Goal: Participate in discussion: Engage in conversation with other users on a specific topic

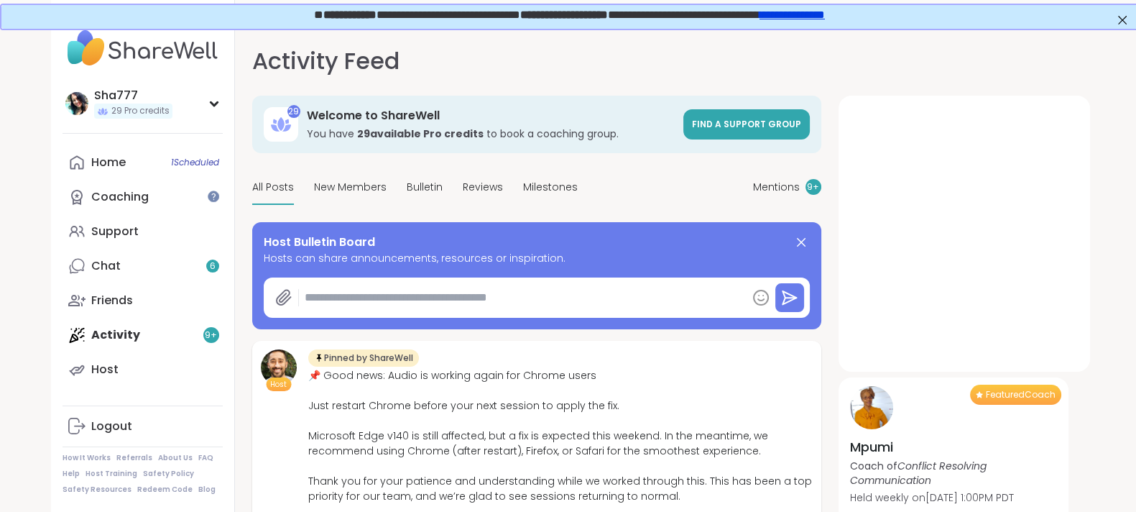
click at [239, 228] on div "Activity Feed Mentions 9 + 29 Welcome to ShareWell You have 29 available Pro cr…" at bounding box center [660, 291] width 851 height 529
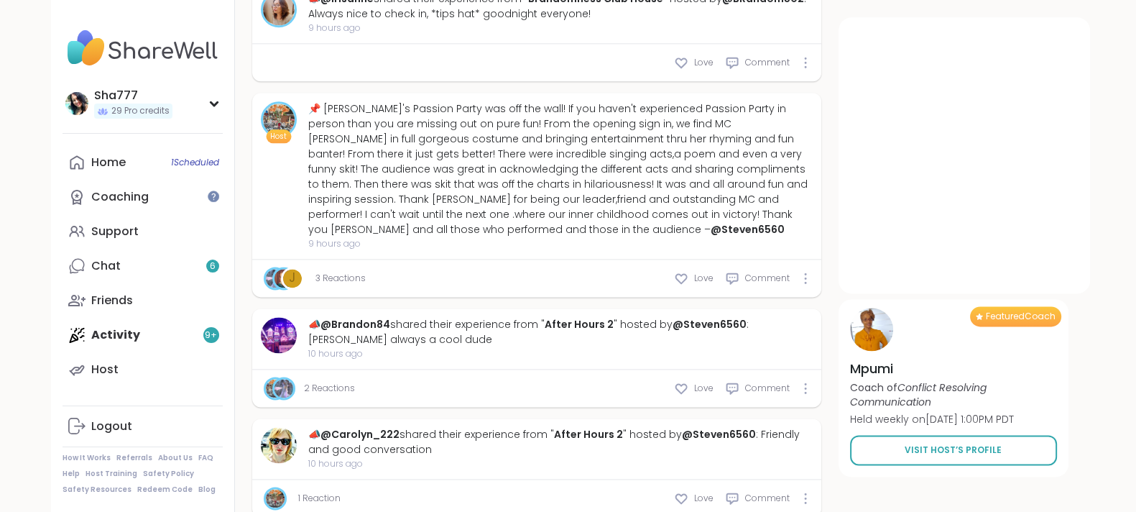
scroll to position [2346, 0]
click at [680, 258] on div "J 3 Reactions Love Comment" at bounding box center [536, 276] width 569 height 37
click at [681, 270] on icon at bounding box center [681, 277] width 14 height 14
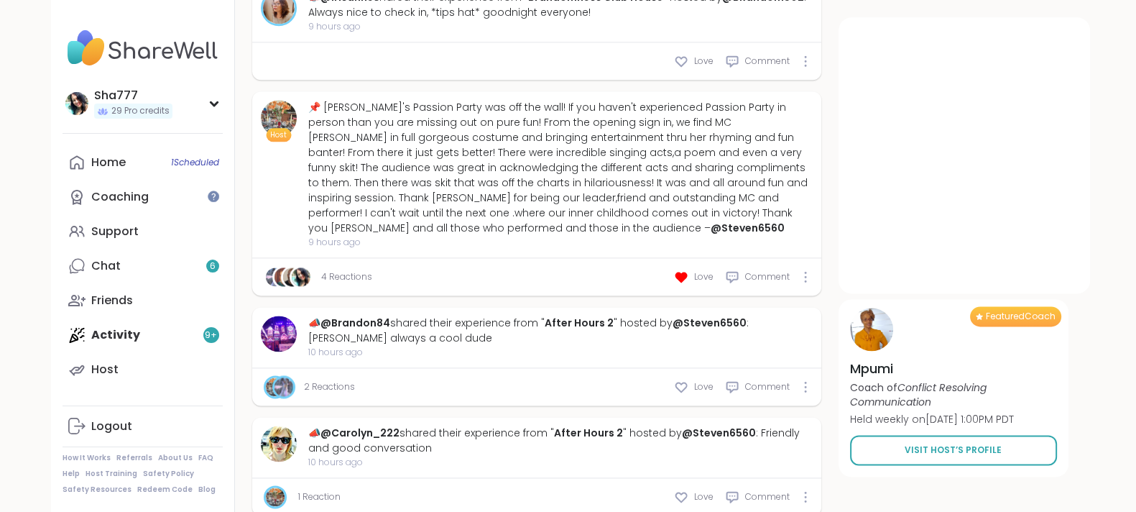
click at [234, 252] on div "Sha777 29 Pro credits Profile Membership Settings Help Home 1 Scheduled Coachin…" at bounding box center [143, 256] width 184 height 512
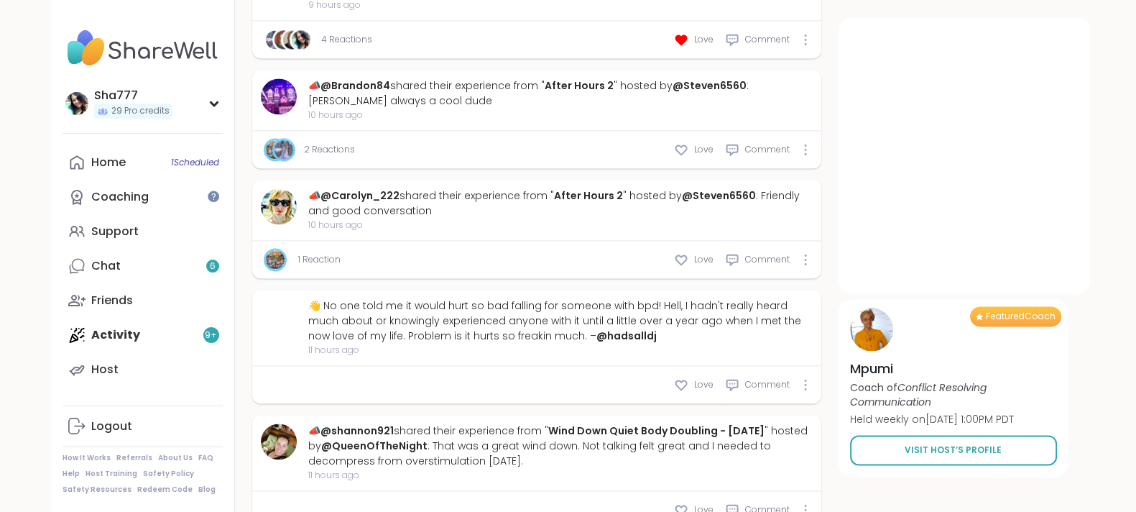
scroll to position [2587, 0]
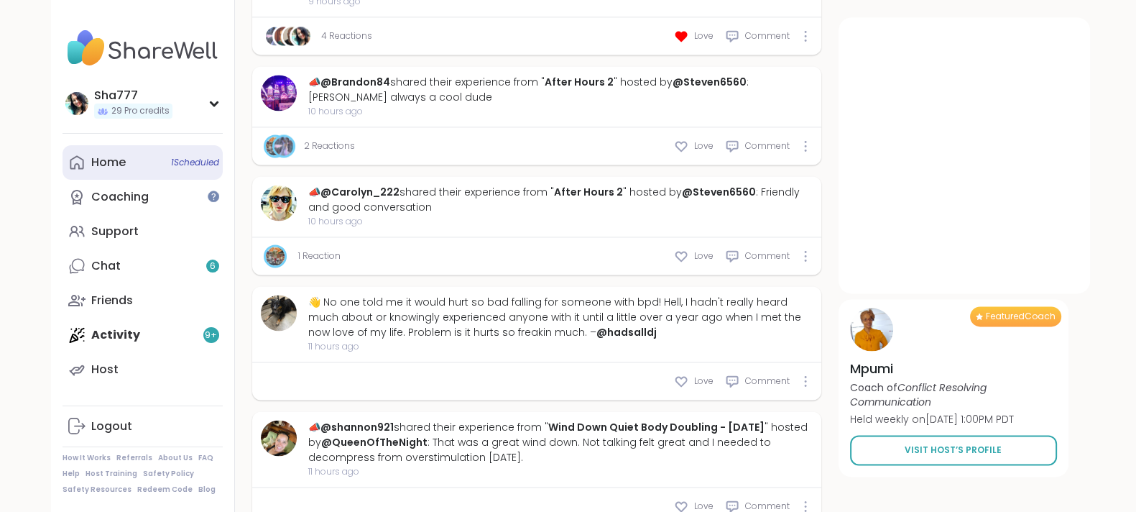
click at [178, 160] on span "1 Scheduled" at bounding box center [195, 162] width 48 height 11
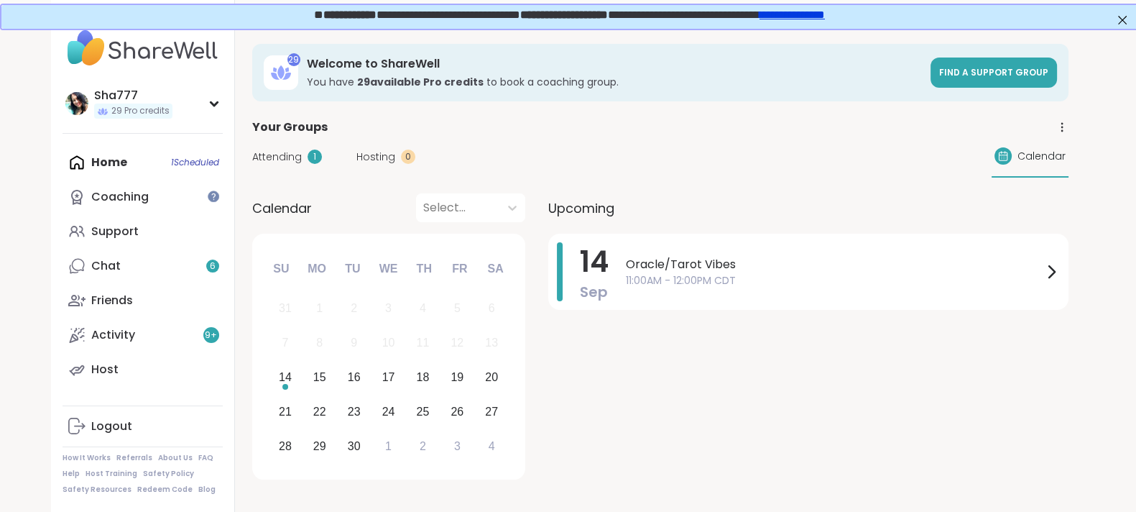
click at [545, 201] on div "Calendar Select... Previous Month Next Month [DATE] Su Mo Tu We Th Fr Sa 31 1 2…" at bounding box center [660, 338] width 816 height 291
drag, startPoint x: 545, startPoint y: 201, endPoint x: 855, endPoint y: 244, distance: 313.5
click at [855, 244] on div "Oracle/Tarot Vibes 11:00AM - 12:00PM CDT" at bounding box center [843, 271] width 434 height 59
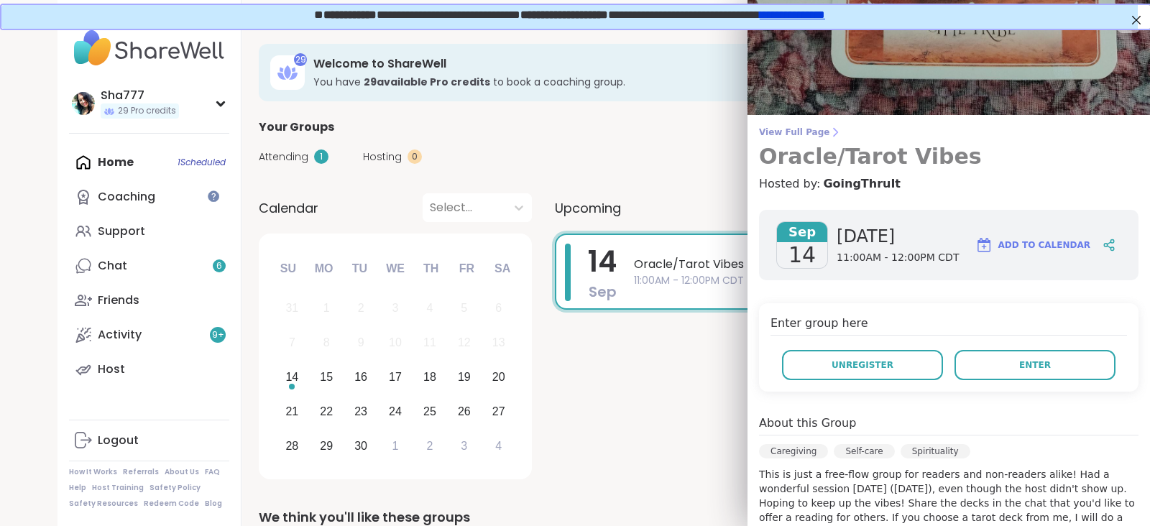
click at [794, 127] on span "View Full Page" at bounding box center [948, 131] width 379 height 11
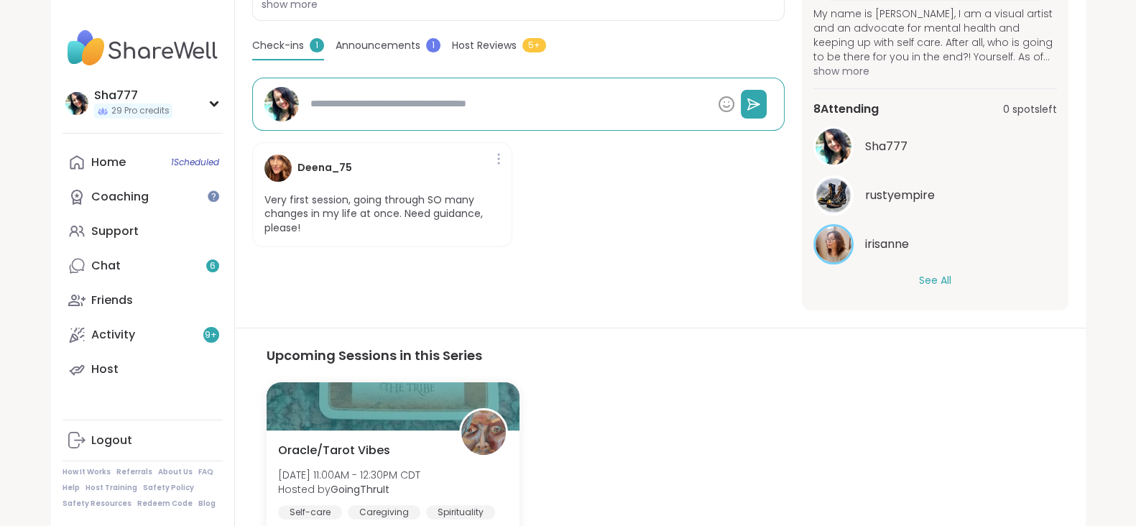
scroll to position [402, 0]
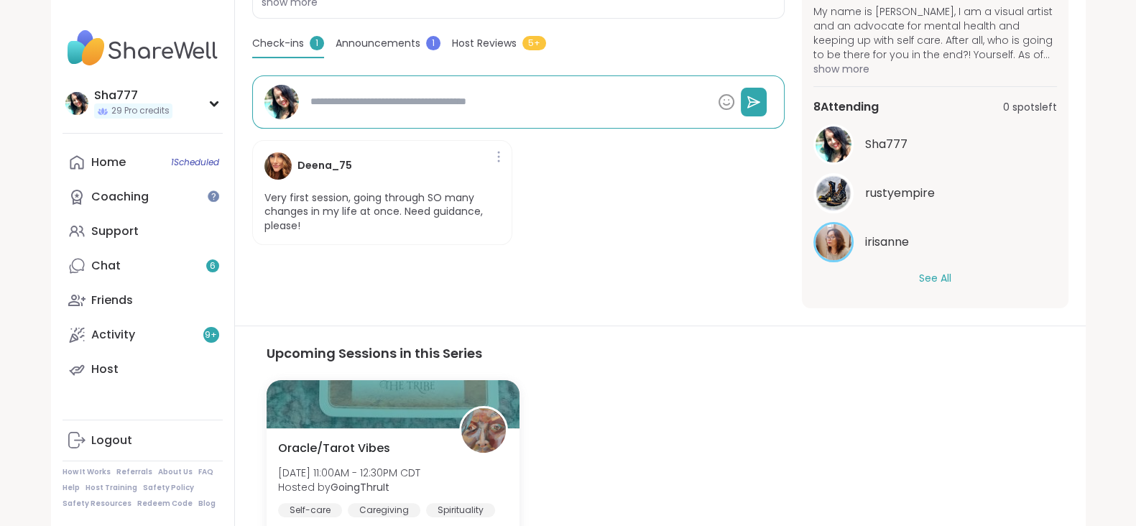
click at [926, 275] on button "See All" at bounding box center [935, 278] width 32 height 15
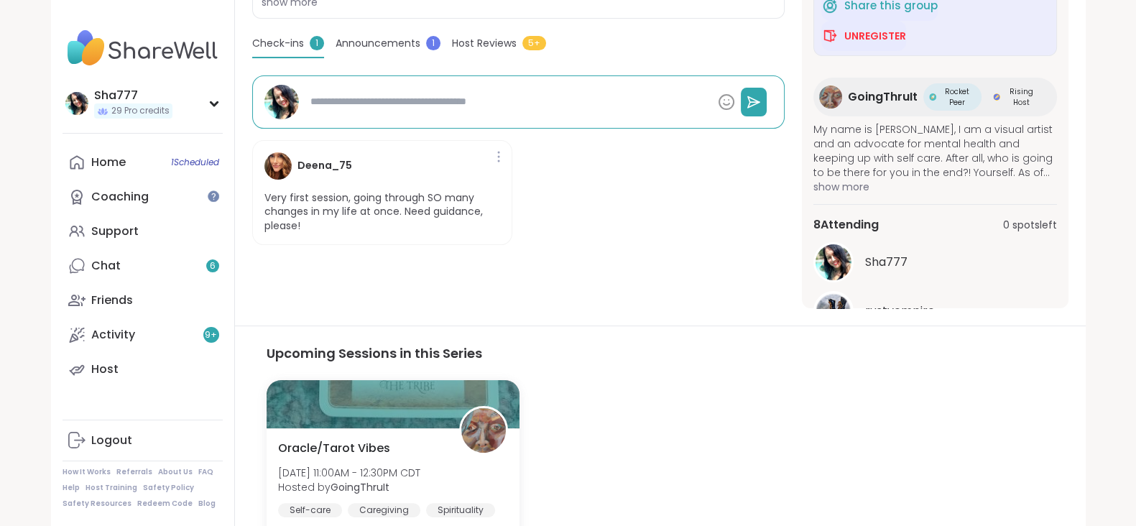
scroll to position [436, 0]
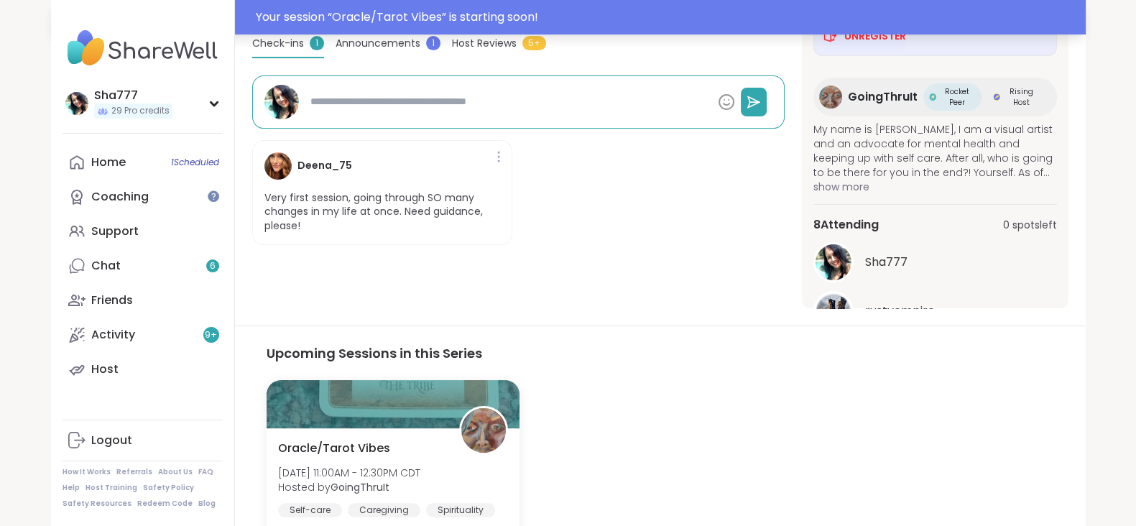
click at [648, 21] on div "Your session “ Oracle/Tarot Vibes ” is starting soon!" at bounding box center [667, 17] width 822 height 17
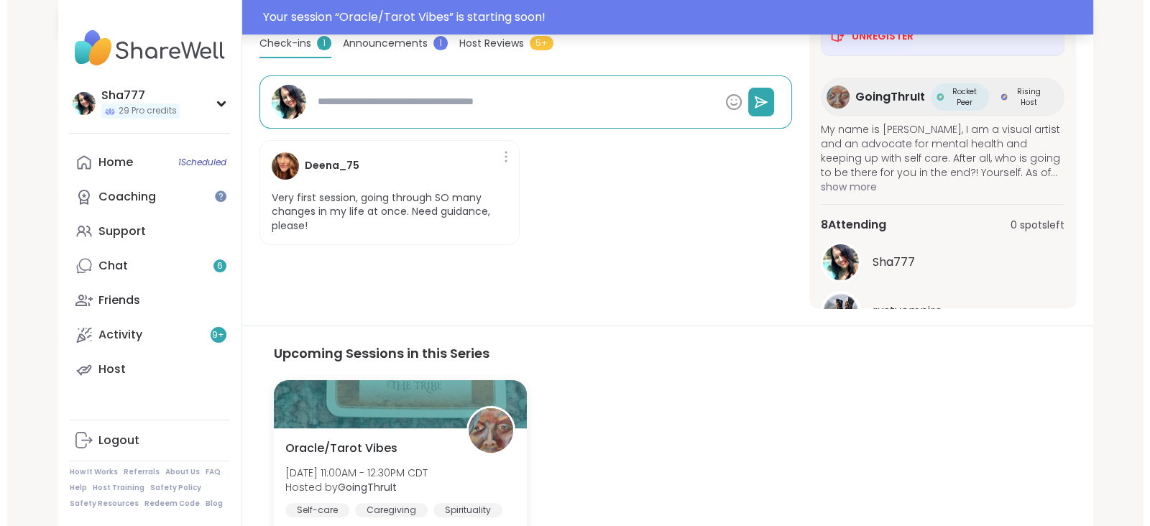
scroll to position [0, 0]
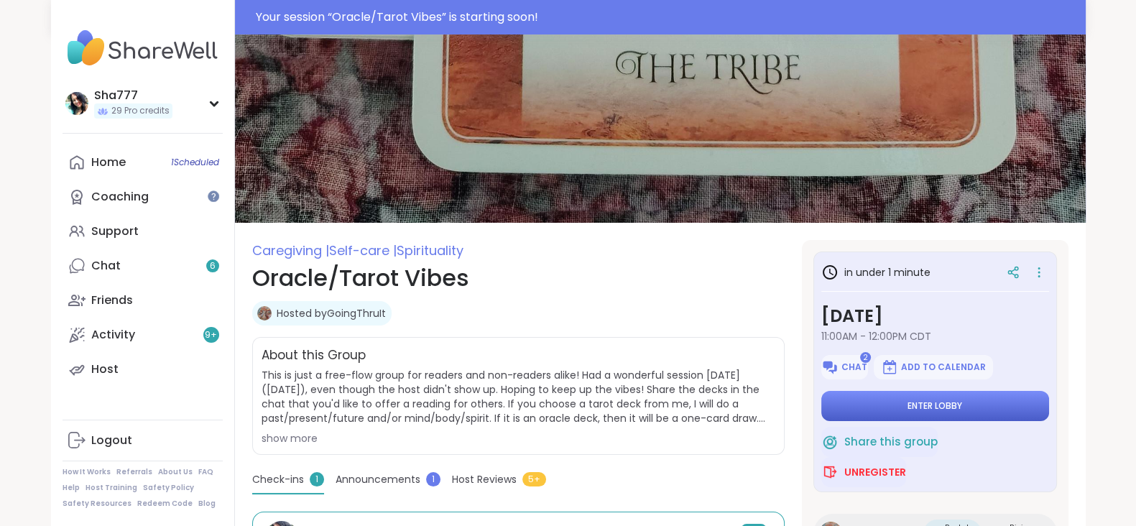
click at [873, 400] on button "Enter lobby" at bounding box center [936, 406] width 228 height 30
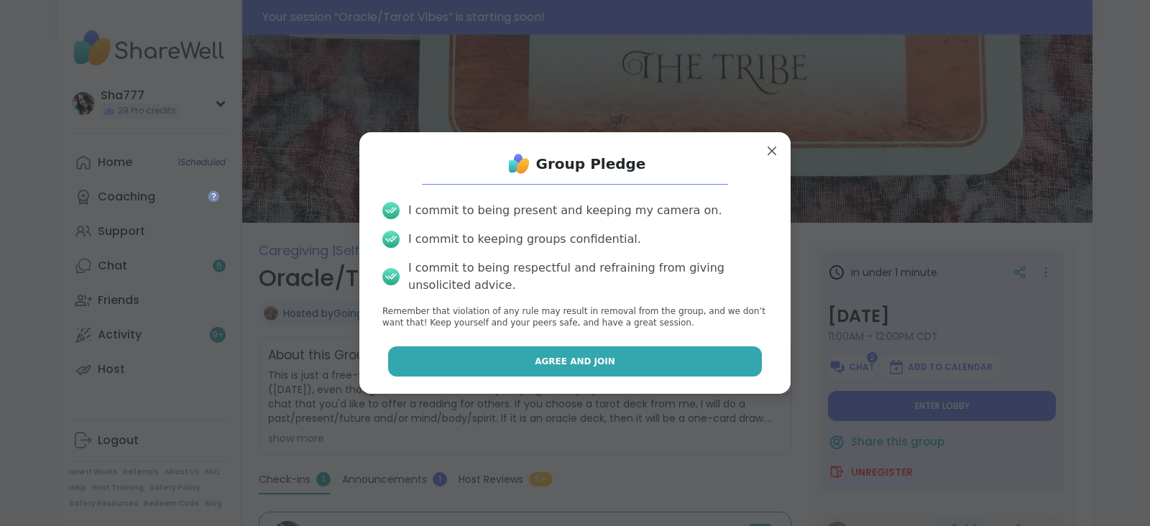
click at [682, 363] on button "Agree and Join" at bounding box center [575, 361] width 374 height 30
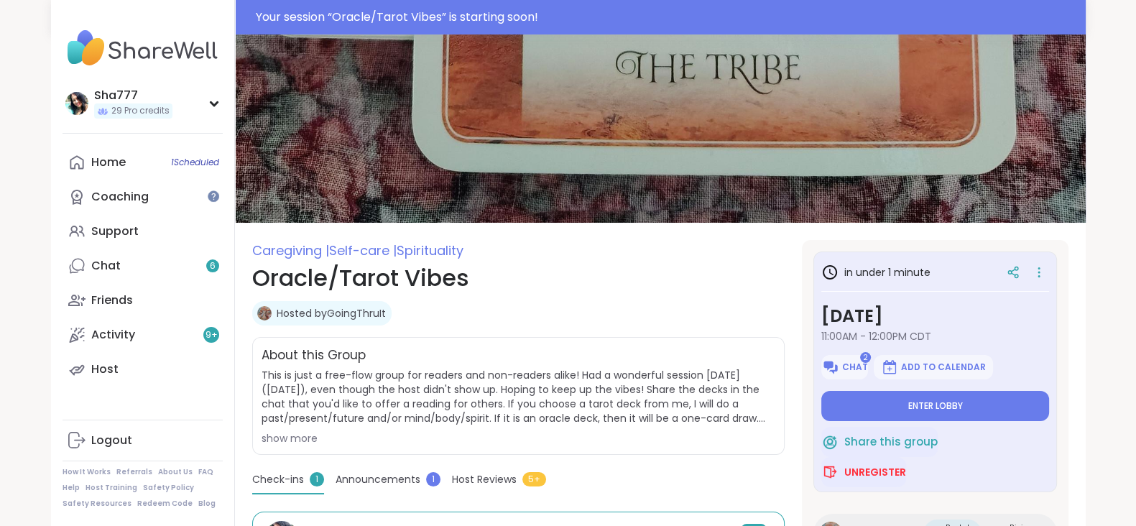
type textarea "*"
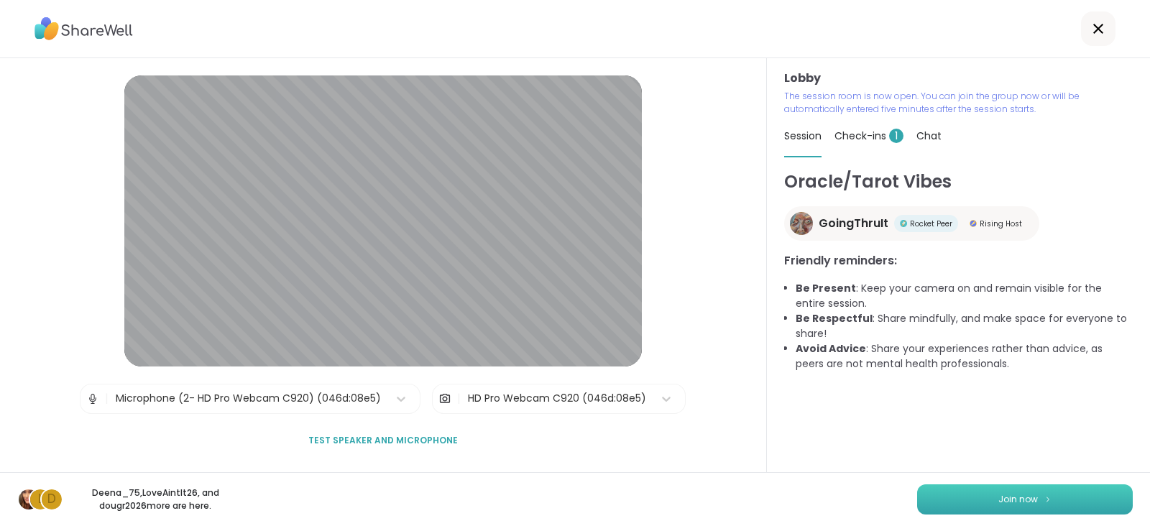
click at [951, 494] on button "Join now" at bounding box center [1025, 499] width 216 height 30
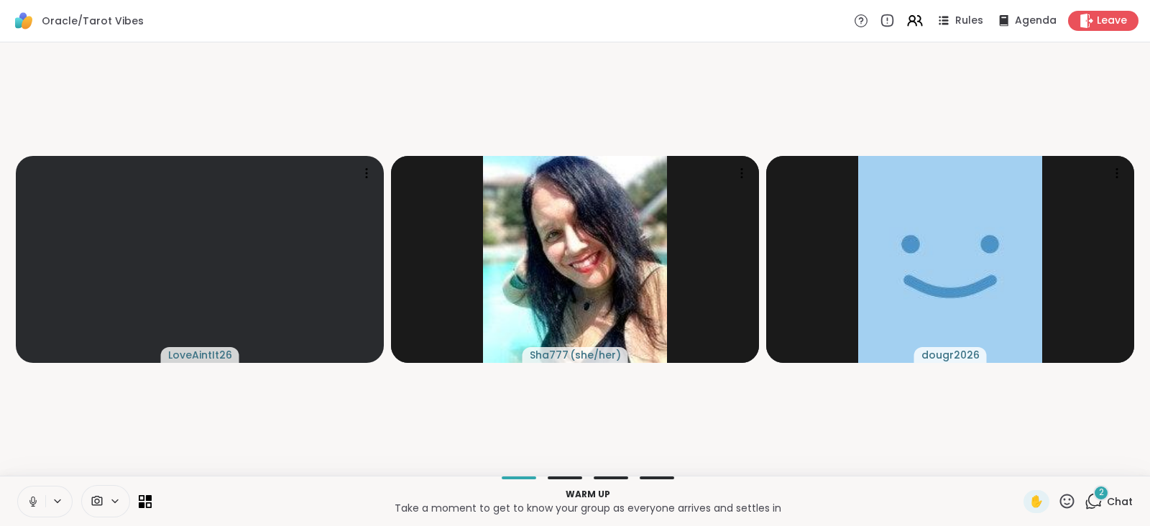
click at [29, 497] on icon at bounding box center [33, 501] width 13 height 13
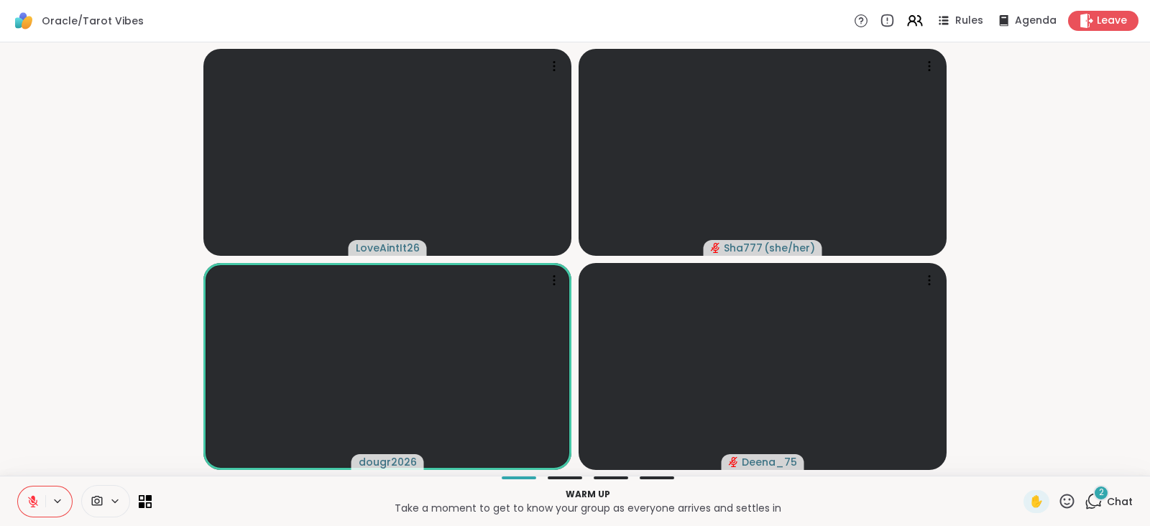
click at [1085, 494] on icon at bounding box center [1094, 501] width 18 height 18
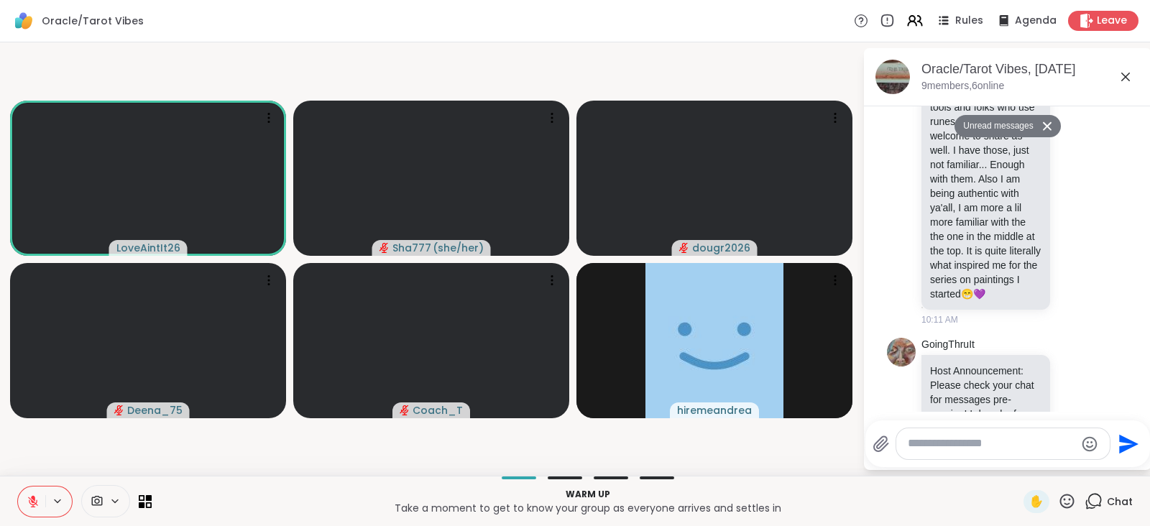
scroll to position [2129, 0]
click at [1070, 42] on icon at bounding box center [1075, 37] width 11 height 11
click at [1037, 20] on div "Select Reaction: Thumbs up" at bounding box center [1043, 13] width 13 height 13
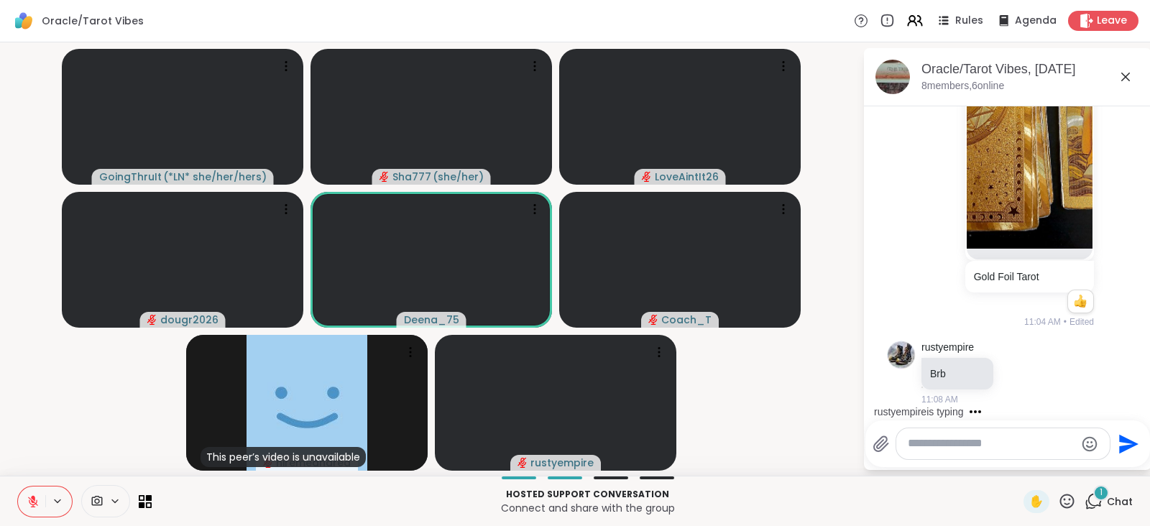
scroll to position [3129, 0]
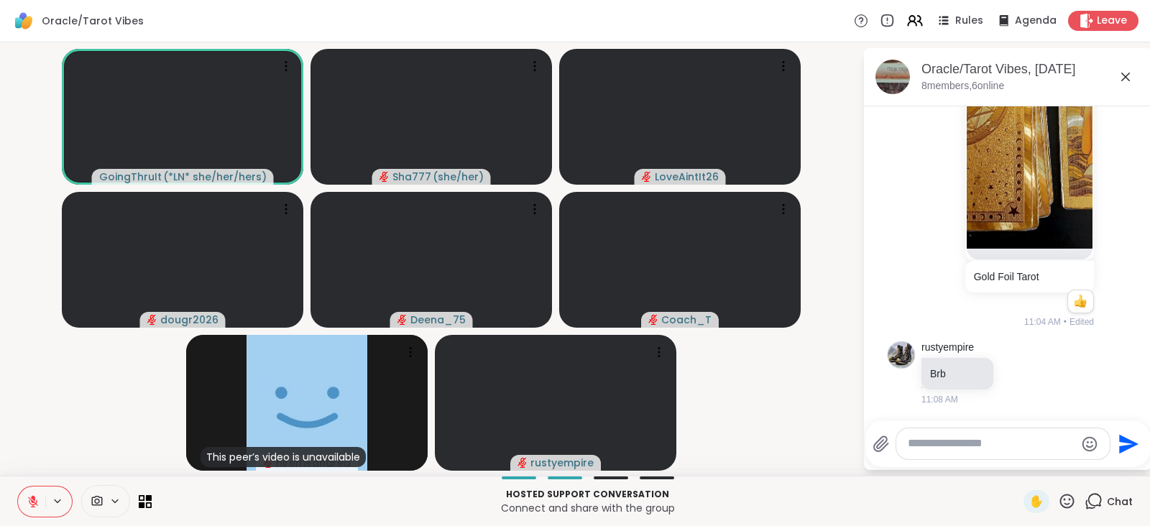
click at [36, 490] on button at bounding box center [31, 502] width 27 height 30
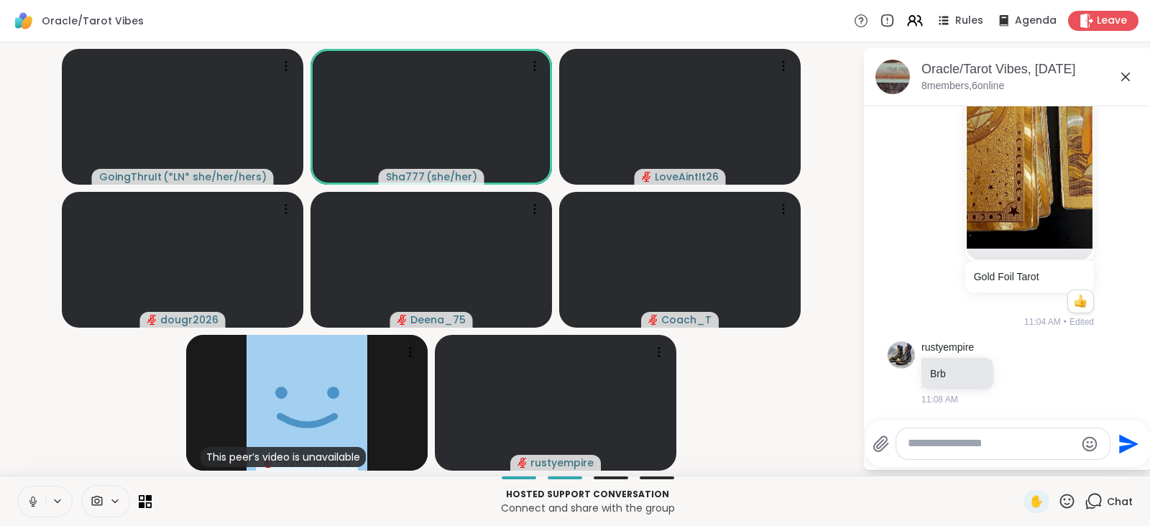
click at [36, 490] on button at bounding box center [31, 502] width 27 height 30
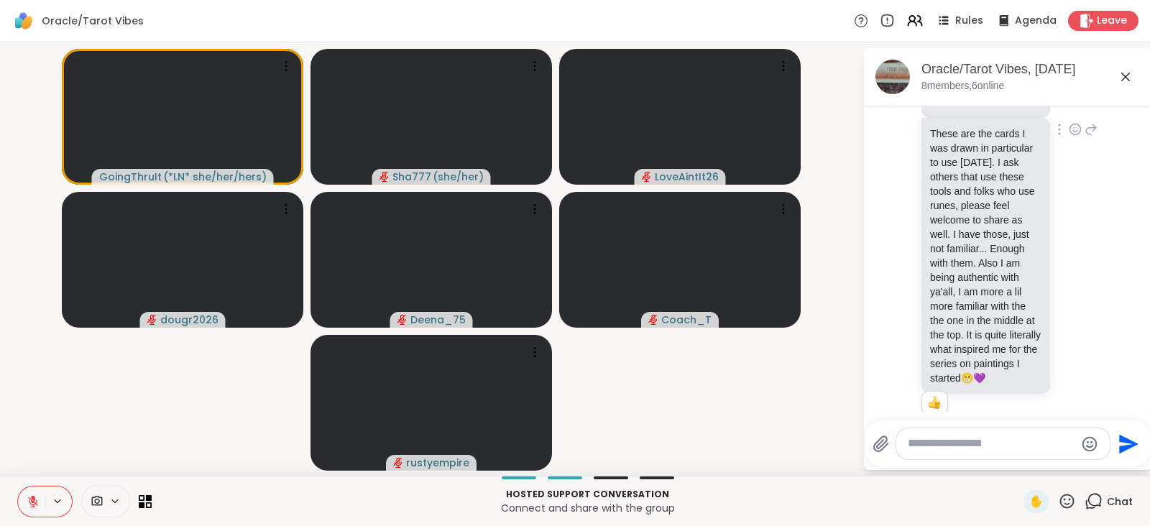
scroll to position [2012, 0]
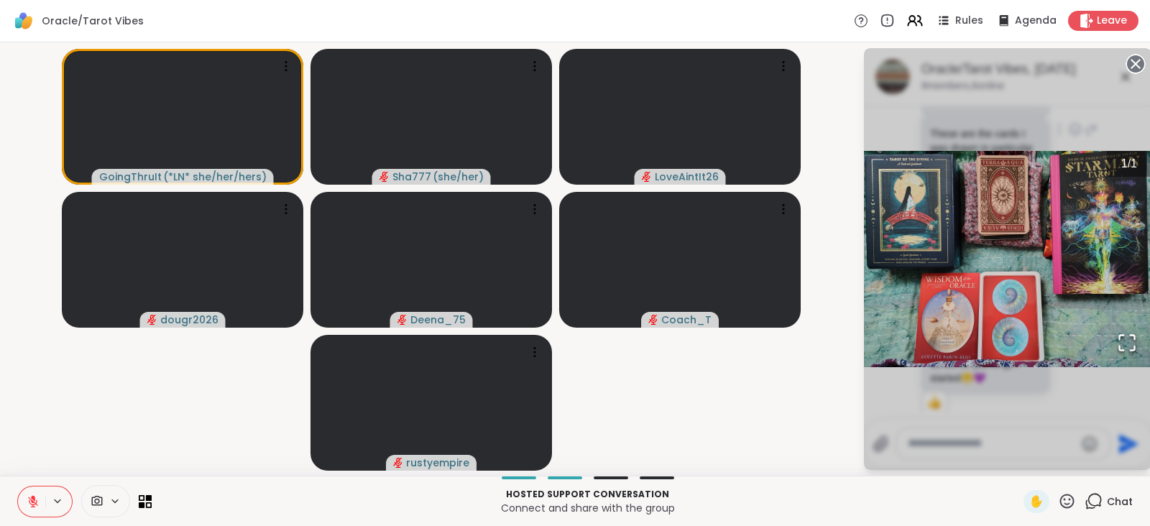
click at [1117, 343] on icon "Open Fullscreen" at bounding box center [1127, 343] width 20 height 20
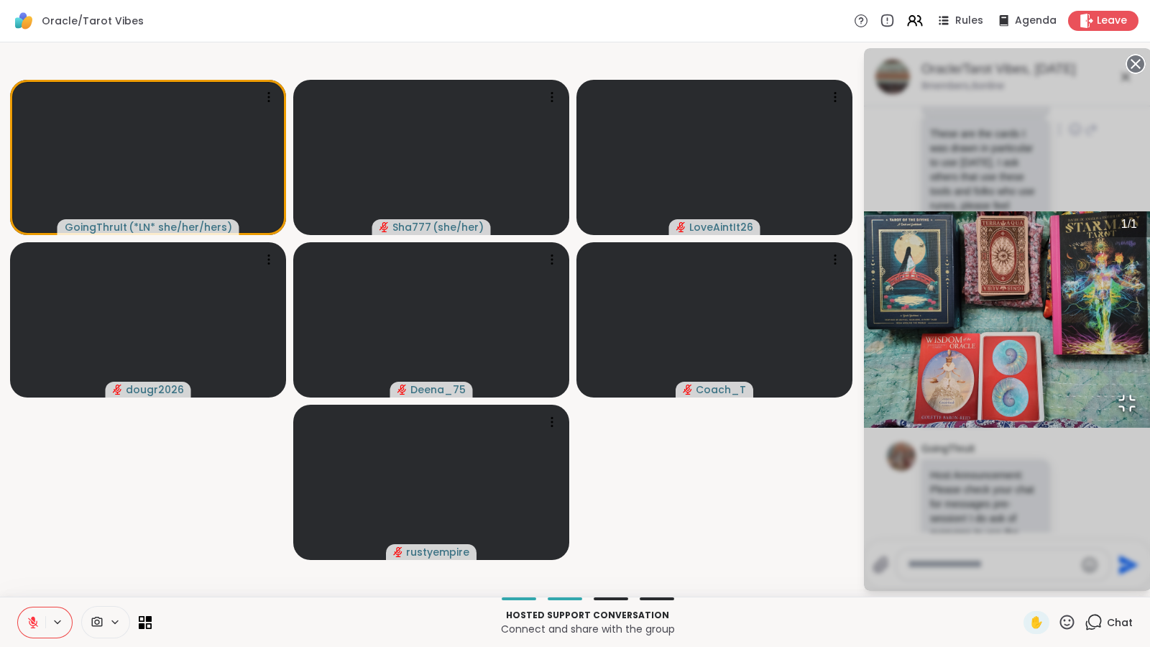
click at [1120, 411] on icon "Open Fullscreen" at bounding box center [1127, 403] width 15 height 15
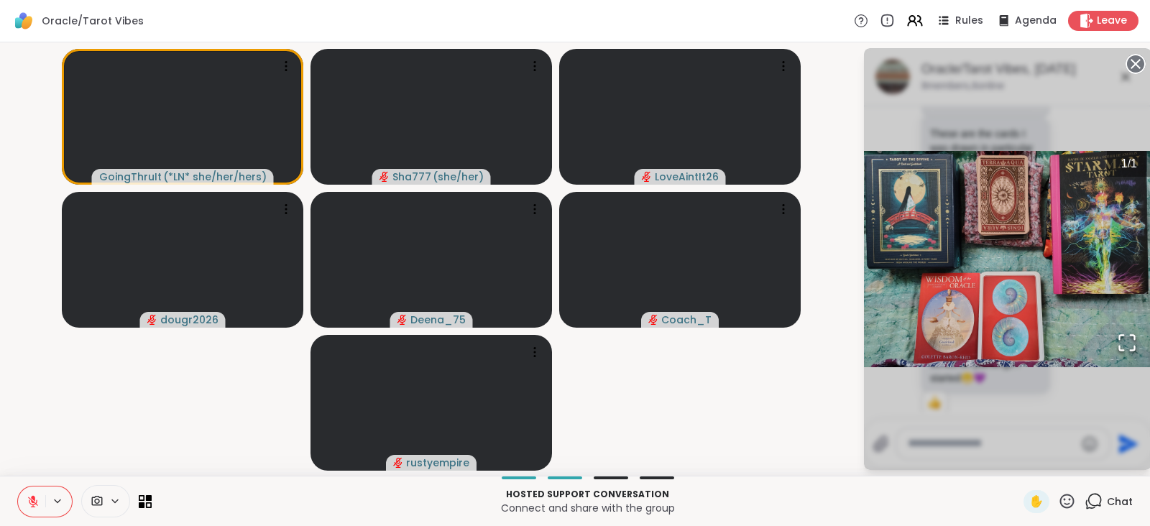
click at [34, 491] on button at bounding box center [31, 502] width 27 height 30
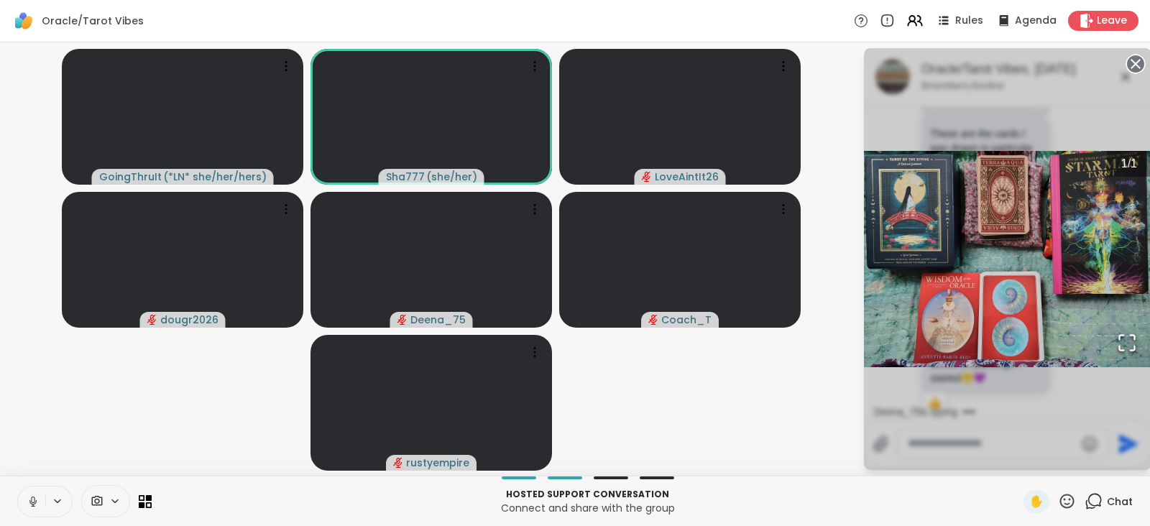
click at [34, 491] on button at bounding box center [31, 502] width 27 height 30
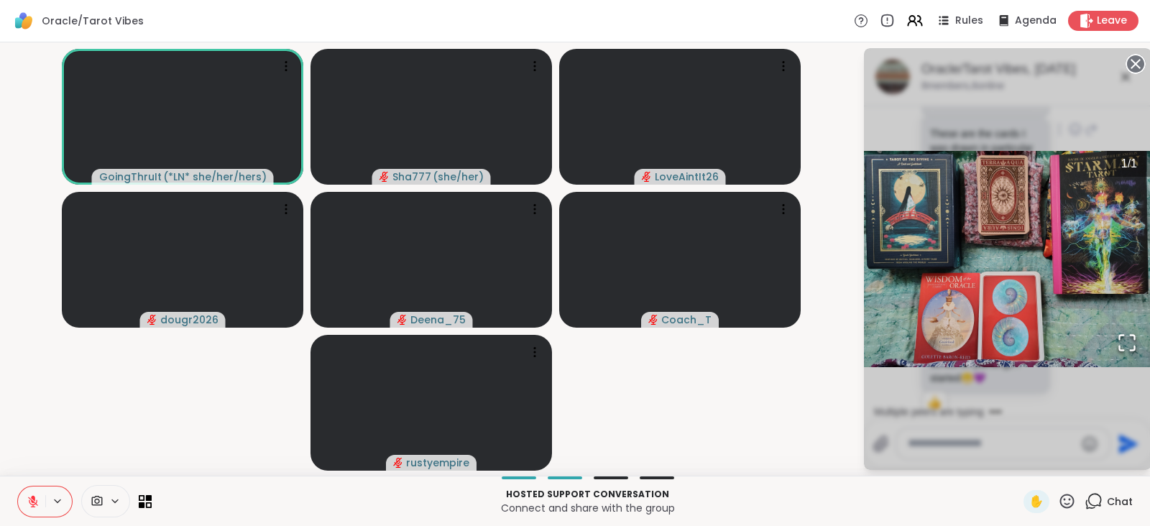
click at [1119, 341] on icon "Open Fullscreen" at bounding box center [1127, 343] width 20 height 20
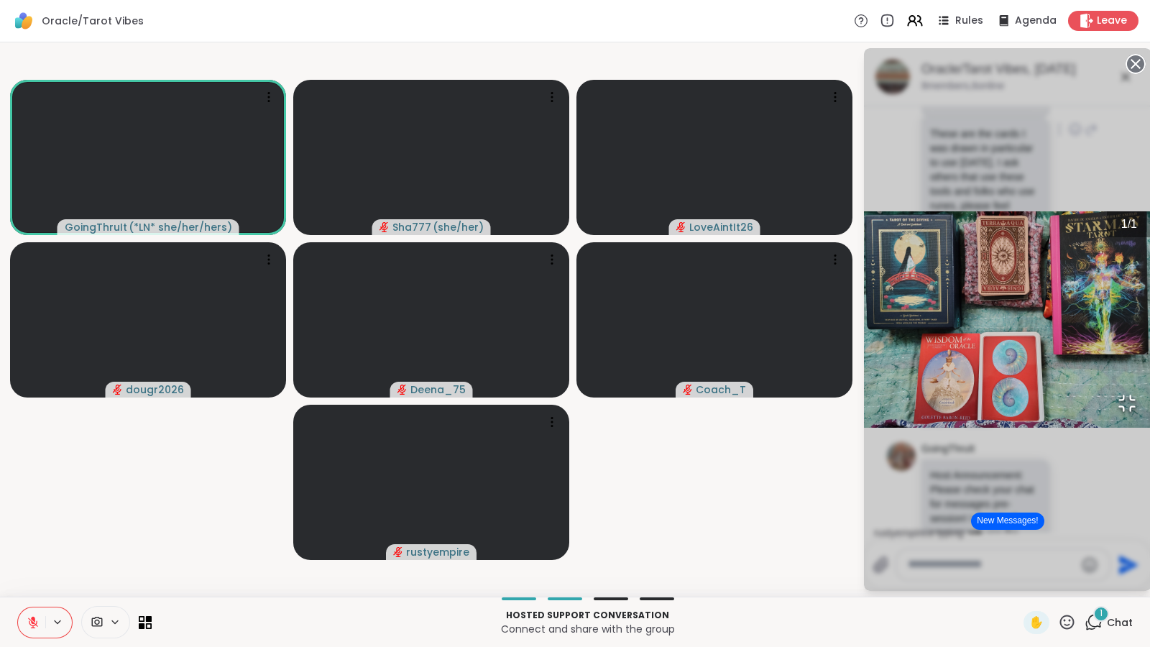
click at [1117, 413] on icon "Open Fullscreen" at bounding box center [1127, 403] width 20 height 20
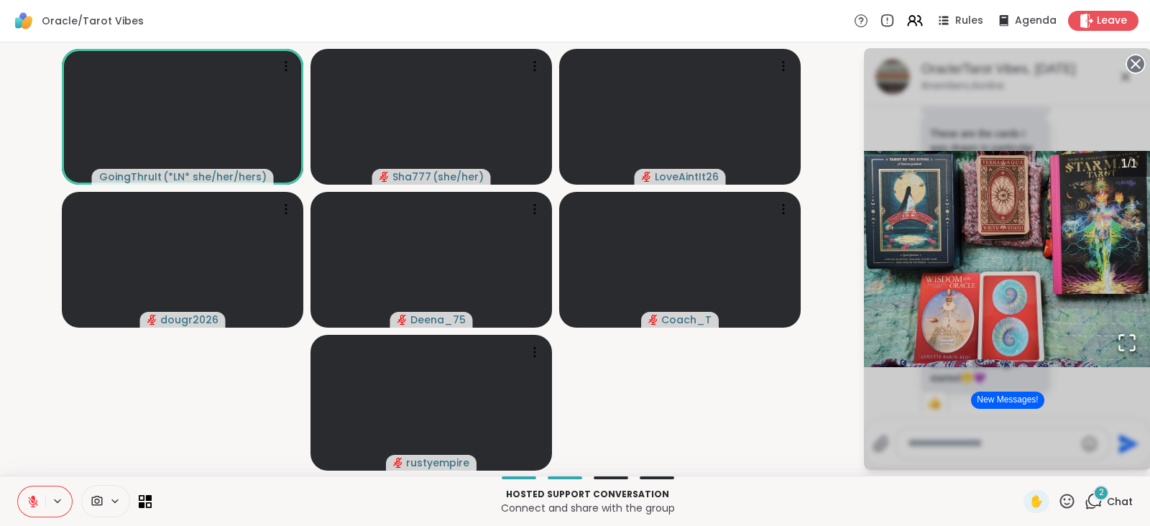
click at [29, 495] on icon at bounding box center [33, 501] width 13 height 13
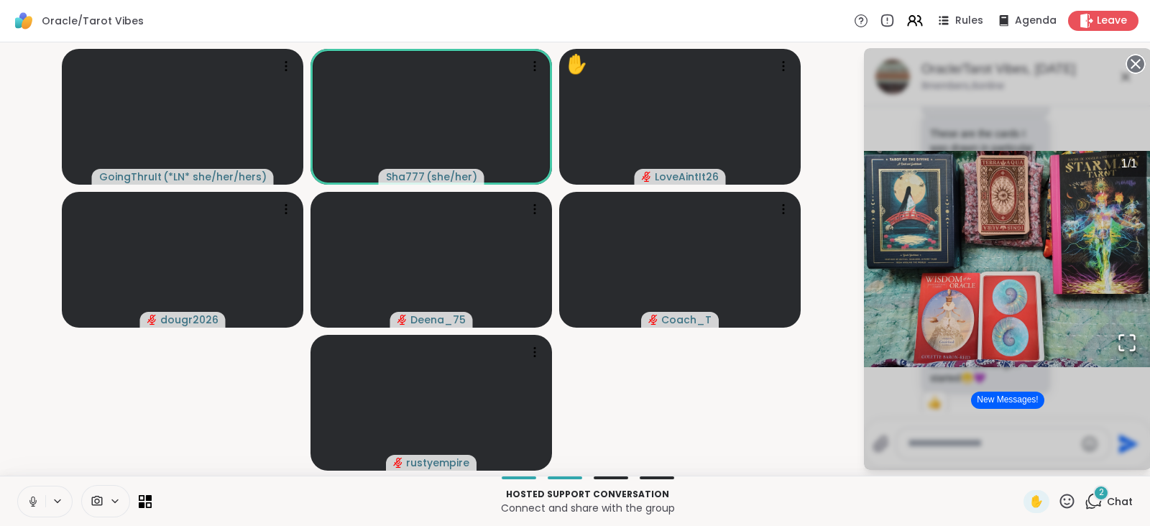
click at [29, 495] on icon at bounding box center [33, 501] width 13 height 13
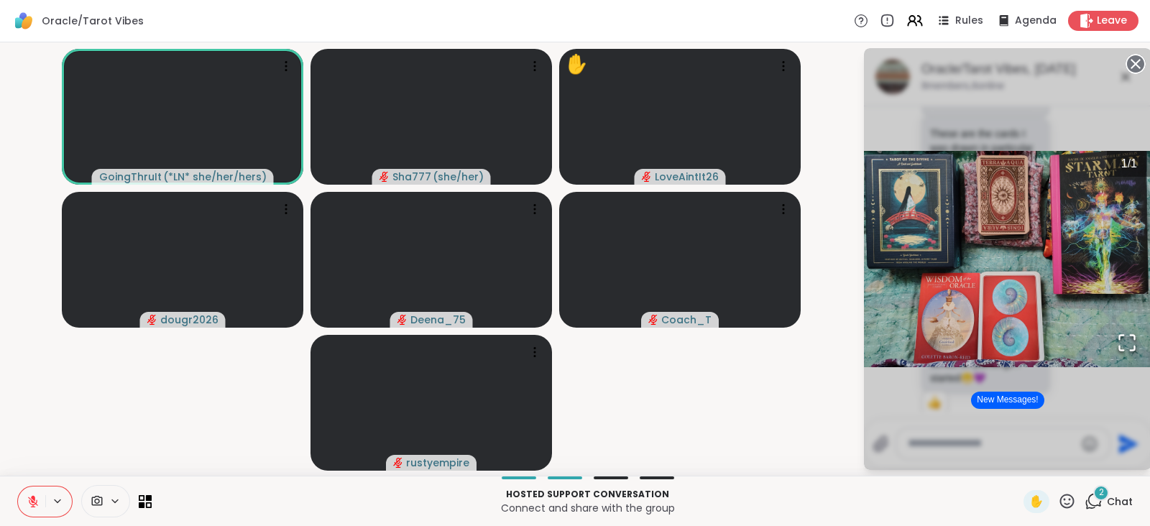
click at [31, 497] on icon at bounding box center [33, 501] width 13 height 13
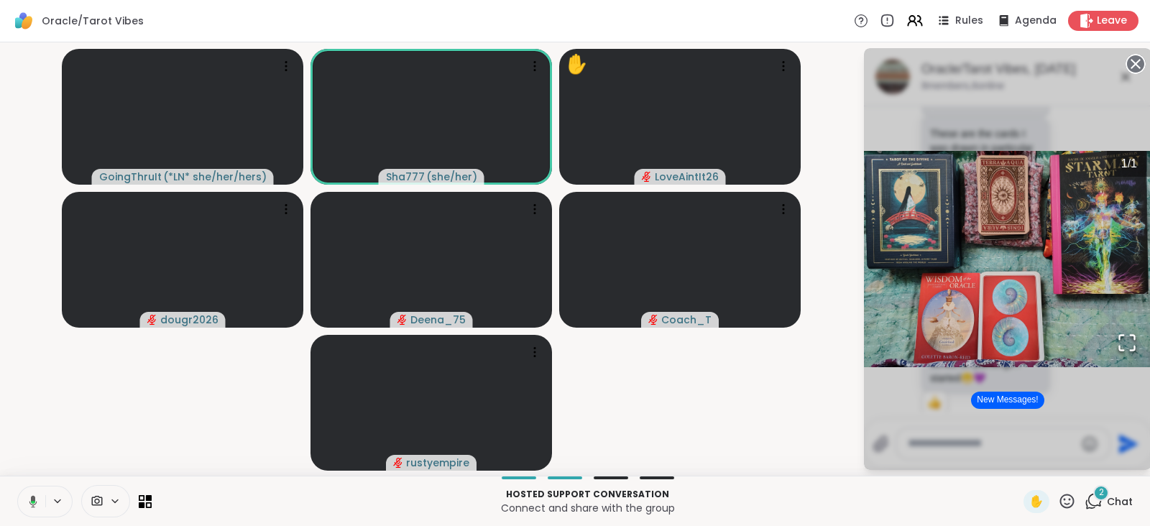
click at [29, 493] on button at bounding box center [30, 502] width 29 height 30
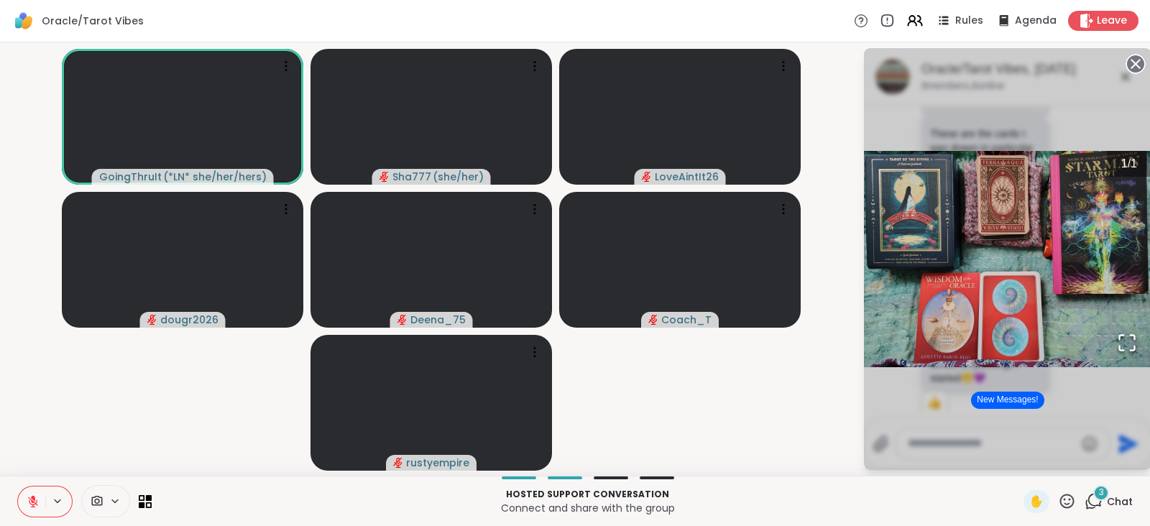
click at [29, 493] on button at bounding box center [31, 502] width 27 height 30
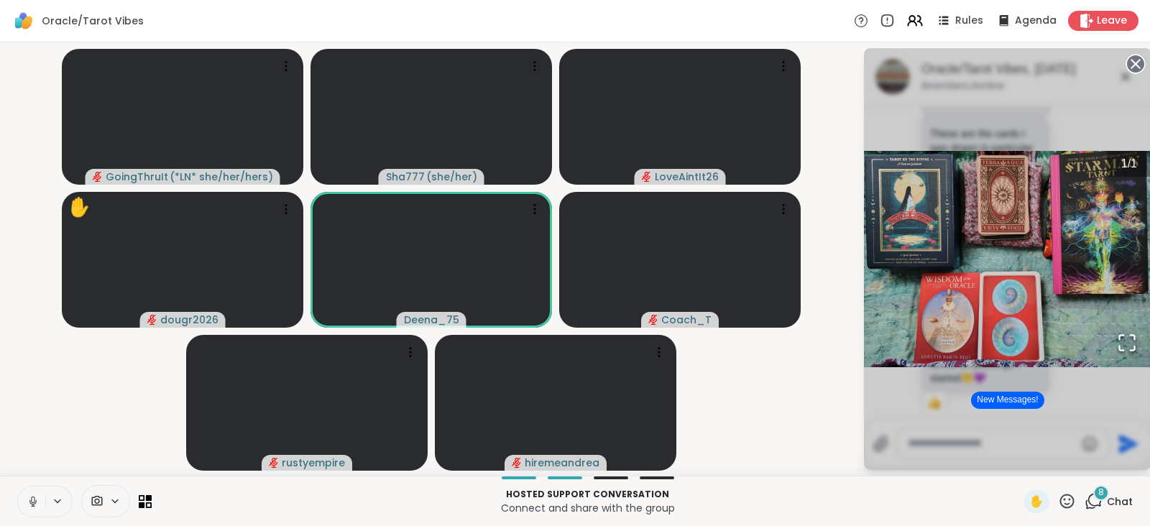
click at [30, 495] on icon at bounding box center [33, 501] width 13 height 13
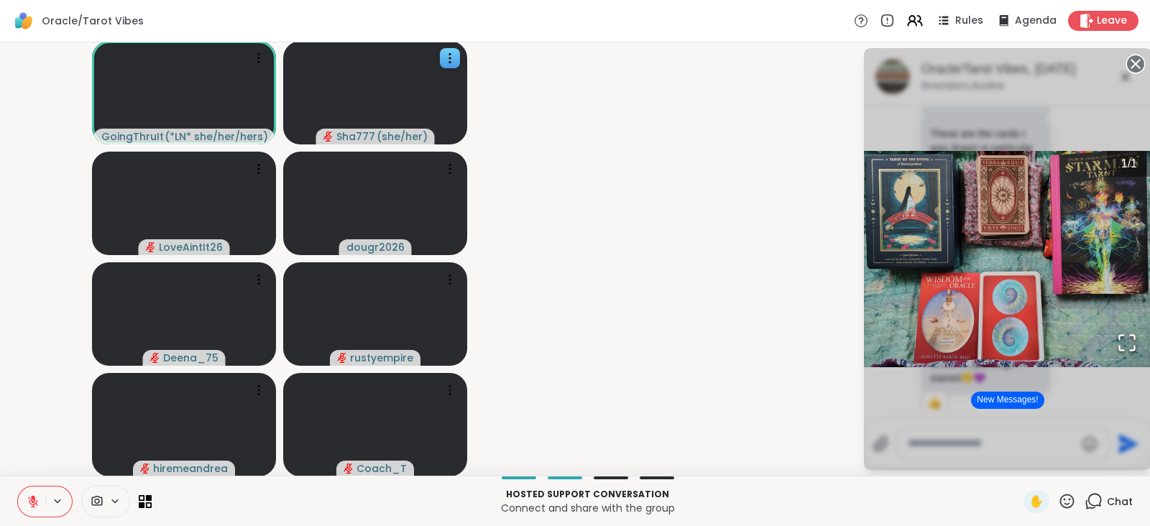
scroll to position [3234, 0]
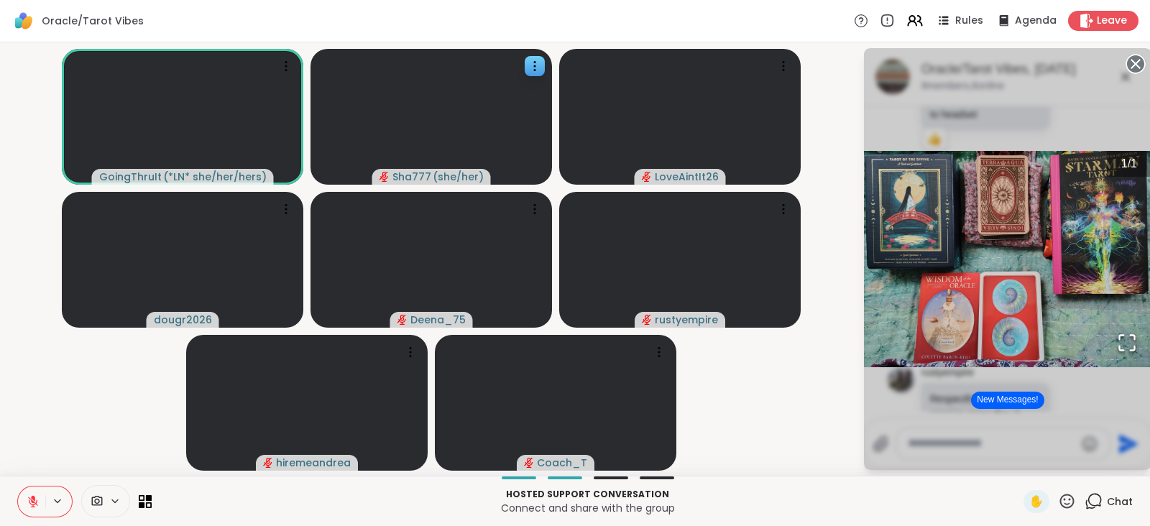
click at [1133, 60] on circle at bounding box center [1135, 63] width 17 height 17
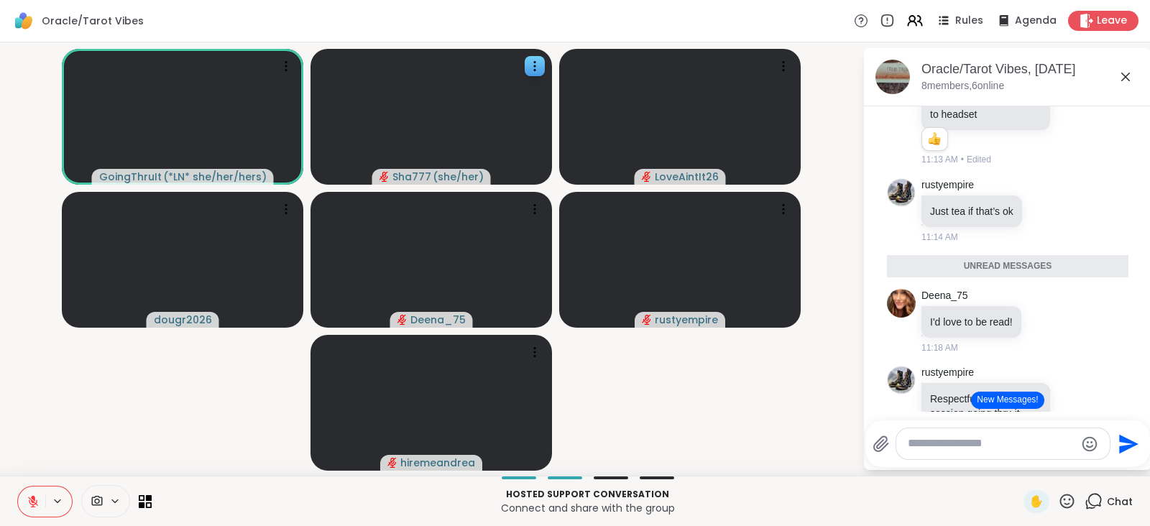
click at [32, 492] on button at bounding box center [31, 502] width 27 height 30
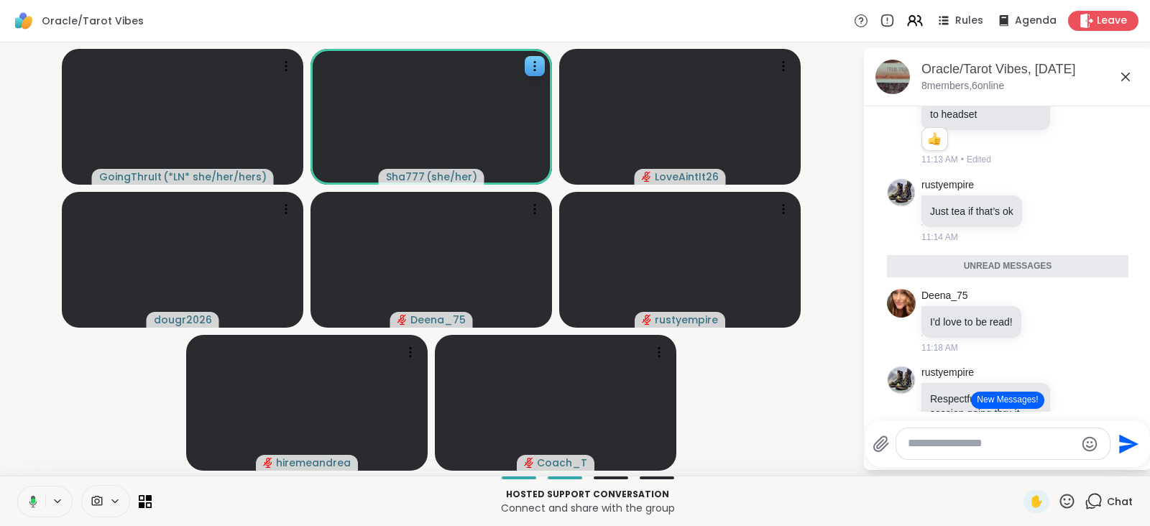
click at [32, 492] on button at bounding box center [30, 502] width 29 height 30
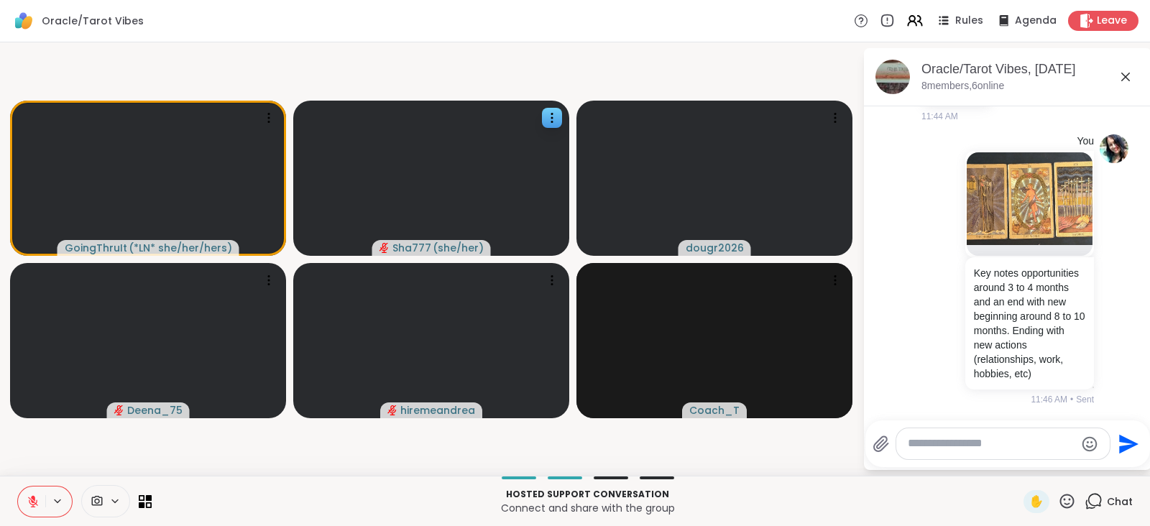
scroll to position [5094, 0]
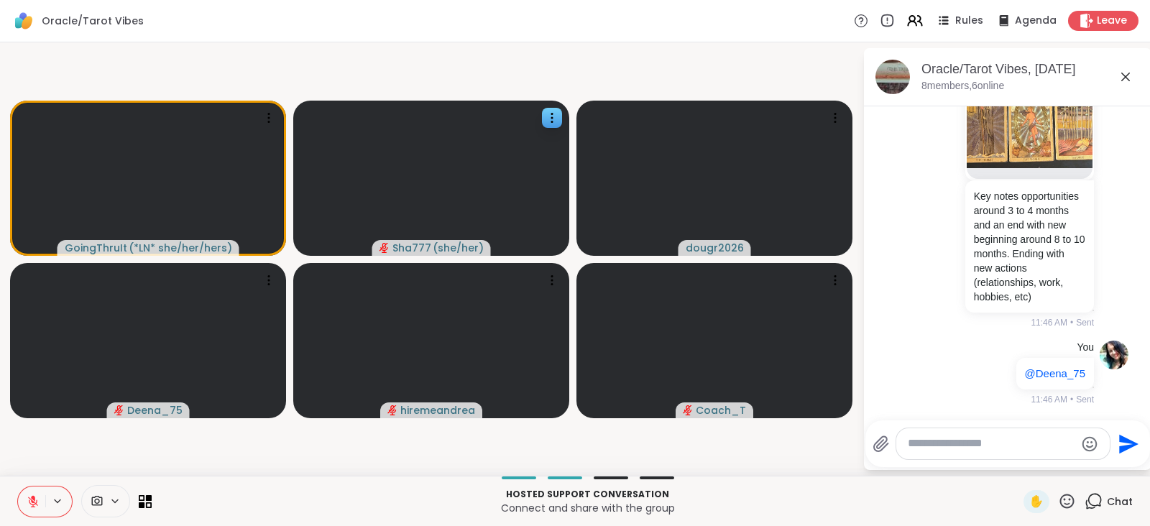
click at [32, 495] on icon at bounding box center [33, 501] width 13 height 13
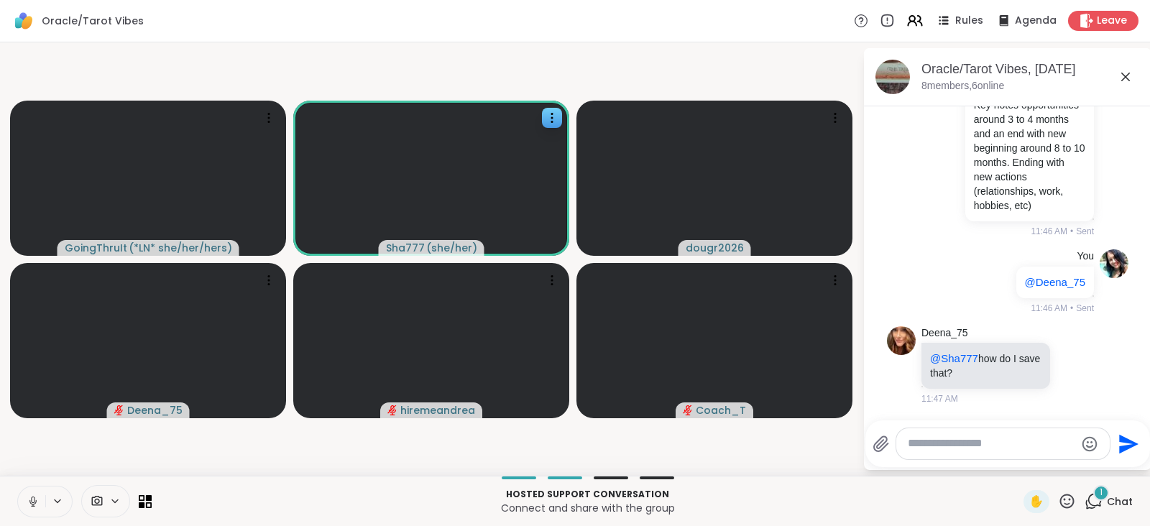
scroll to position [5185, 0]
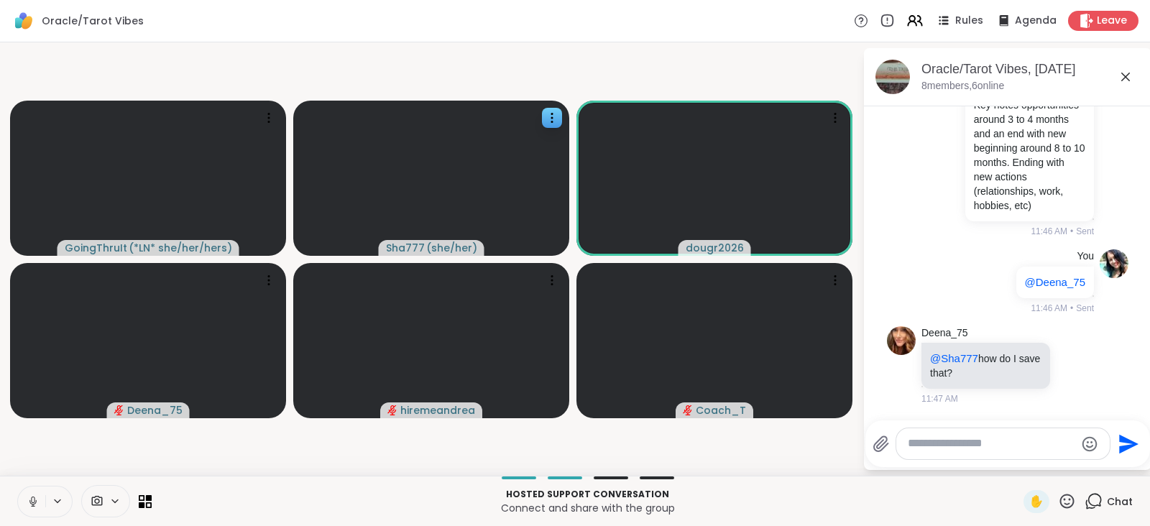
click at [32, 495] on icon at bounding box center [33, 501] width 13 height 13
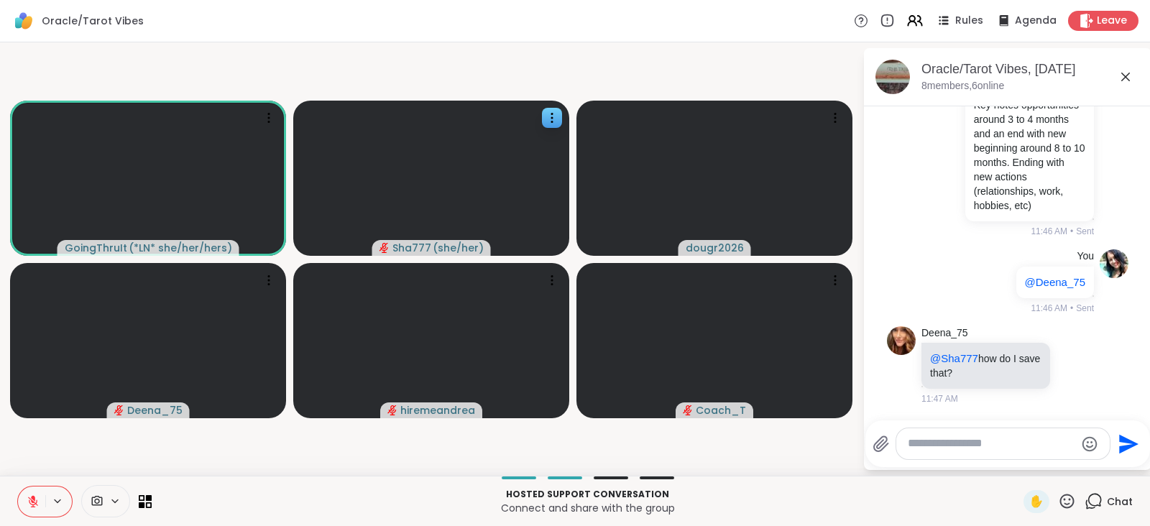
scroll to position [5501, 0]
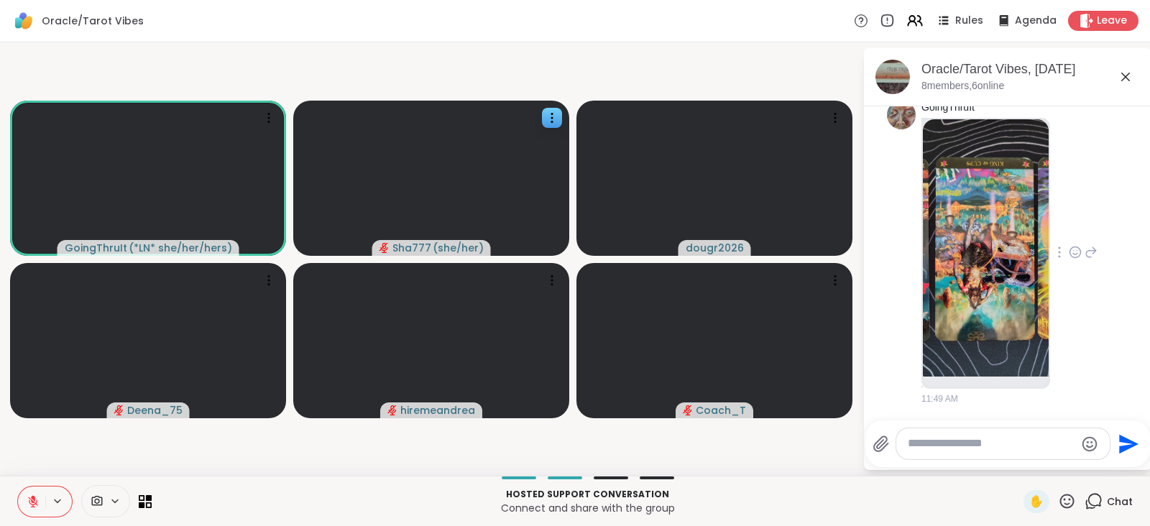
click at [954, 232] on img at bounding box center [986, 247] width 126 height 257
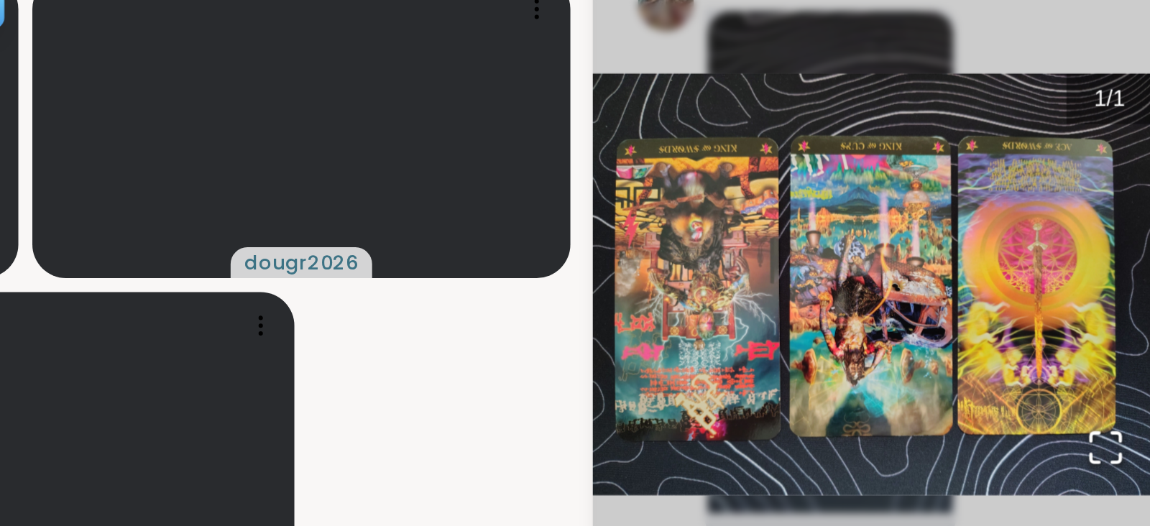
scroll to position [0, 0]
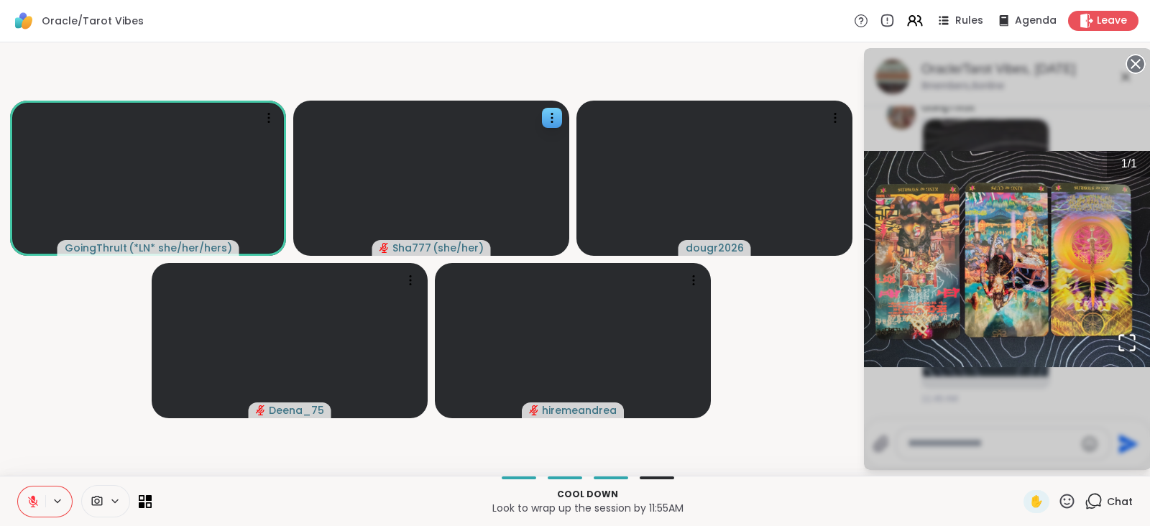
click at [28, 489] on button at bounding box center [31, 502] width 27 height 30
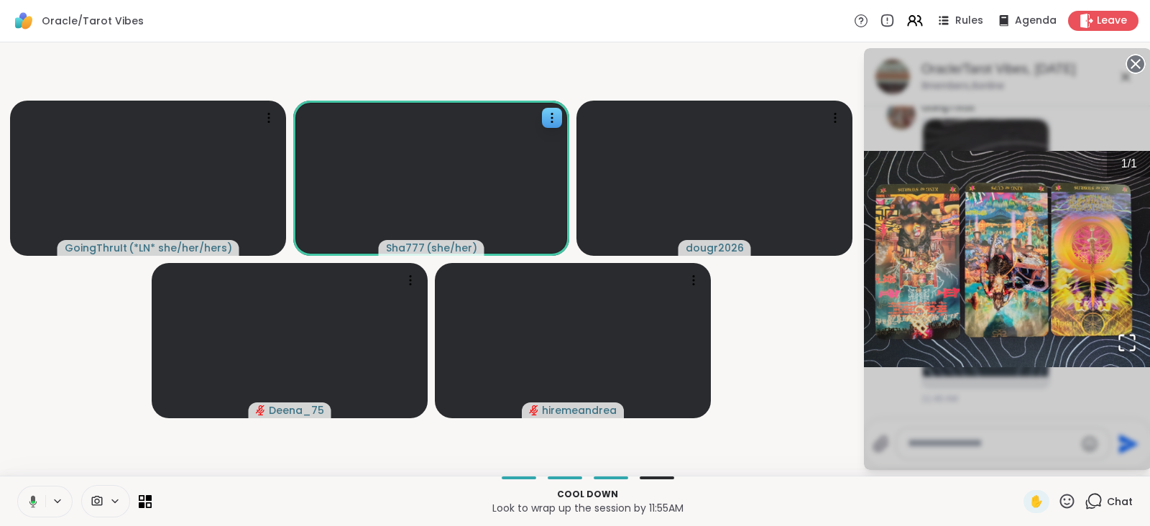
click at [30, 495] on icon at bounding box center [30, 501] width 13 height 13
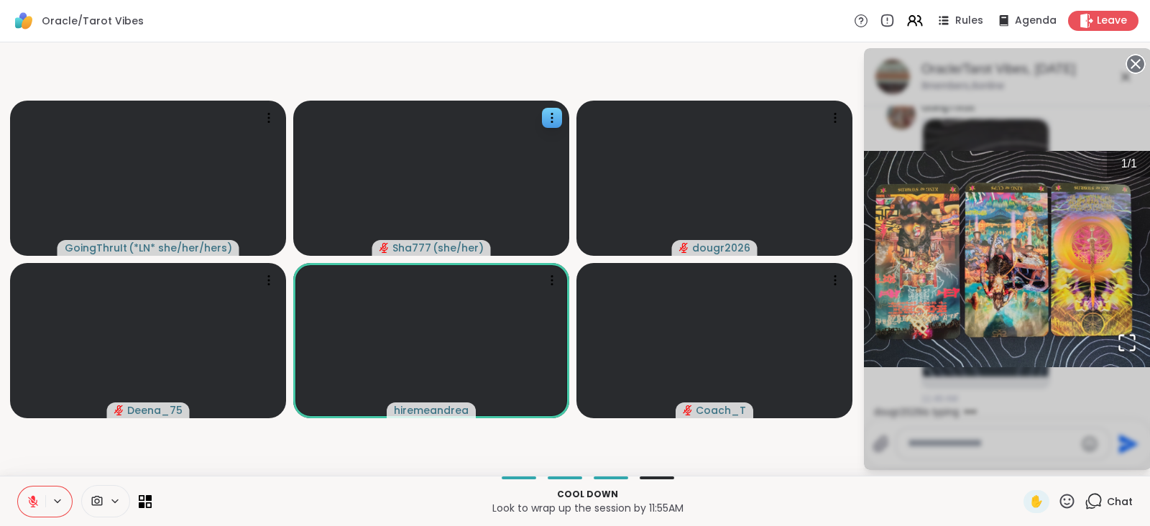
scroll to position [5591, 0]
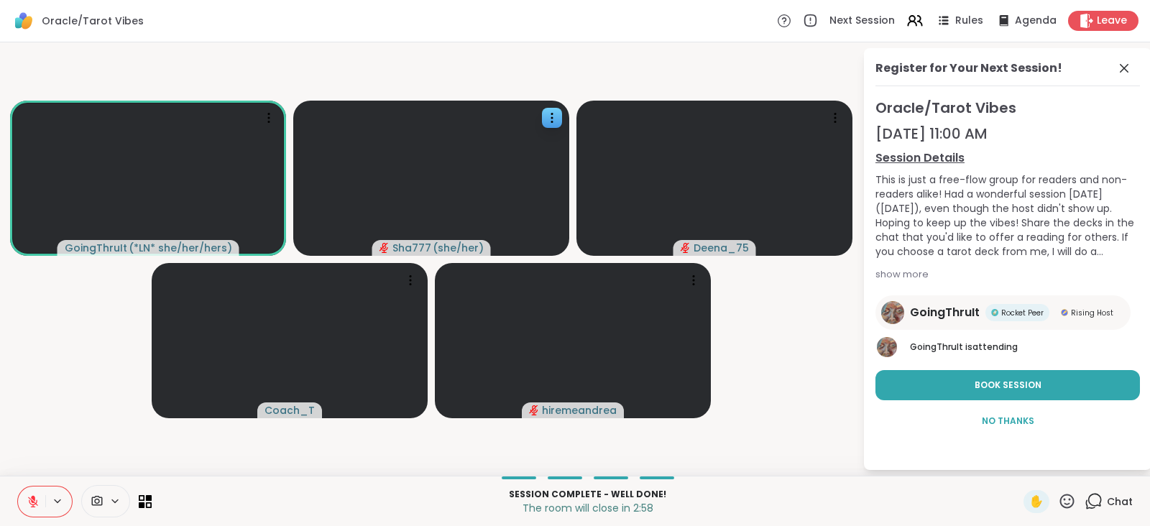
click at [30, 497] on icon at bounding box center [33, 501] width 13 height 13
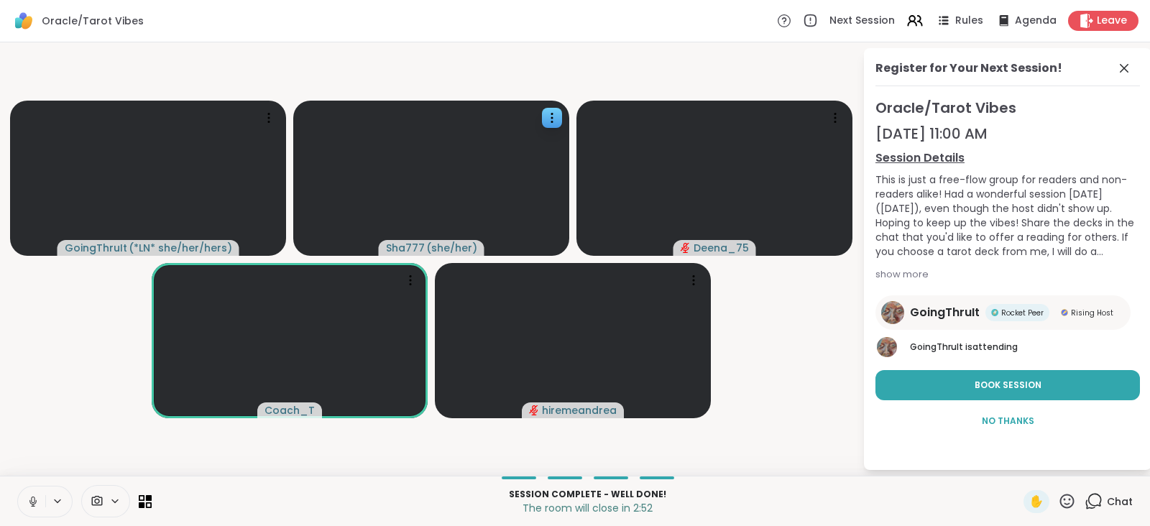
click at [30, 497] on icon at bounding box center [33, 501] width 13 height 13
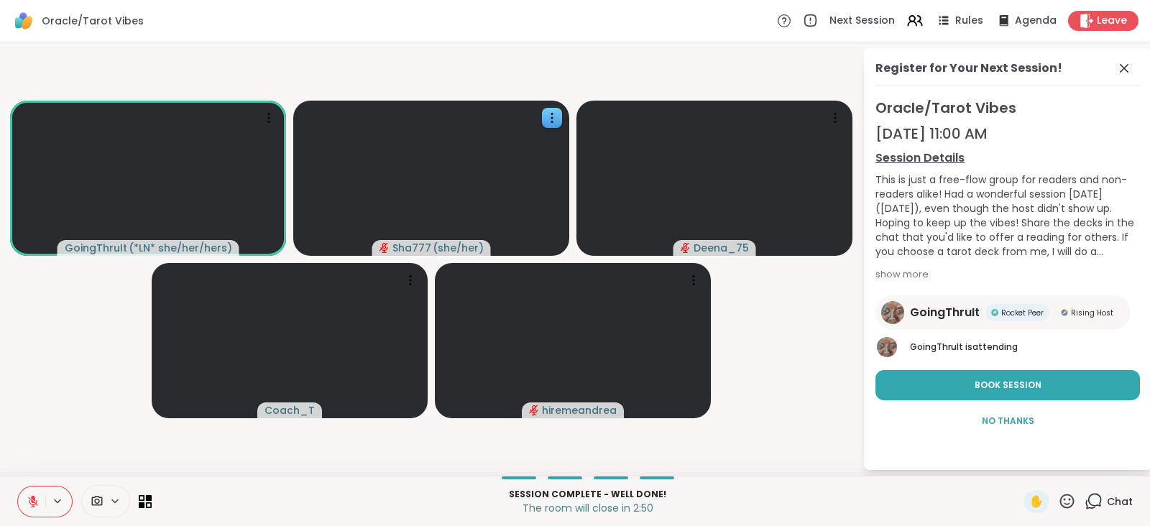
click at [30, 497] on icon at bounding box center [33, 501] width 13 height 13
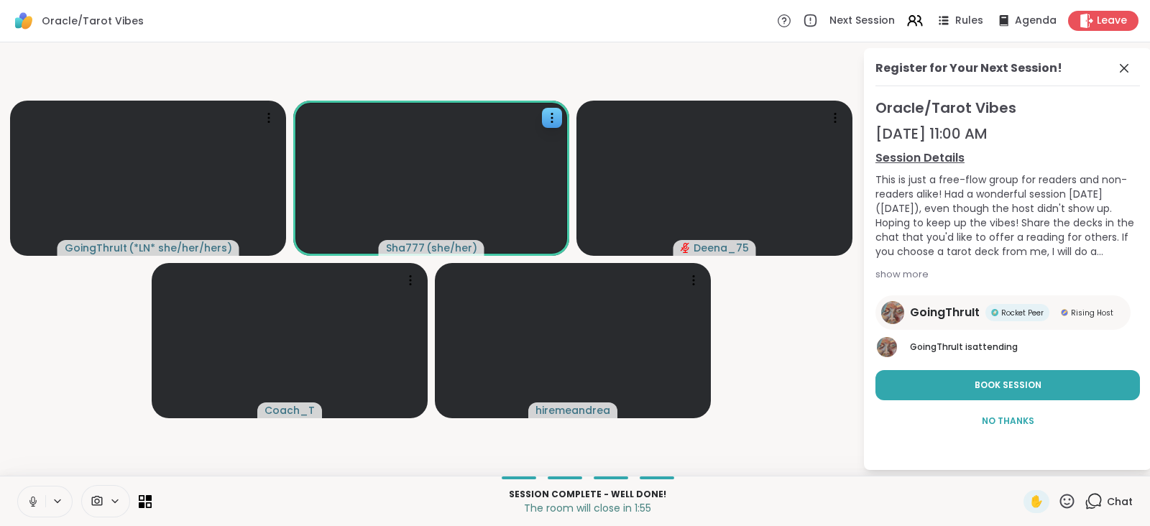
click at [30, 497] on icon at bounding box center [33, 501] width 13 height 13
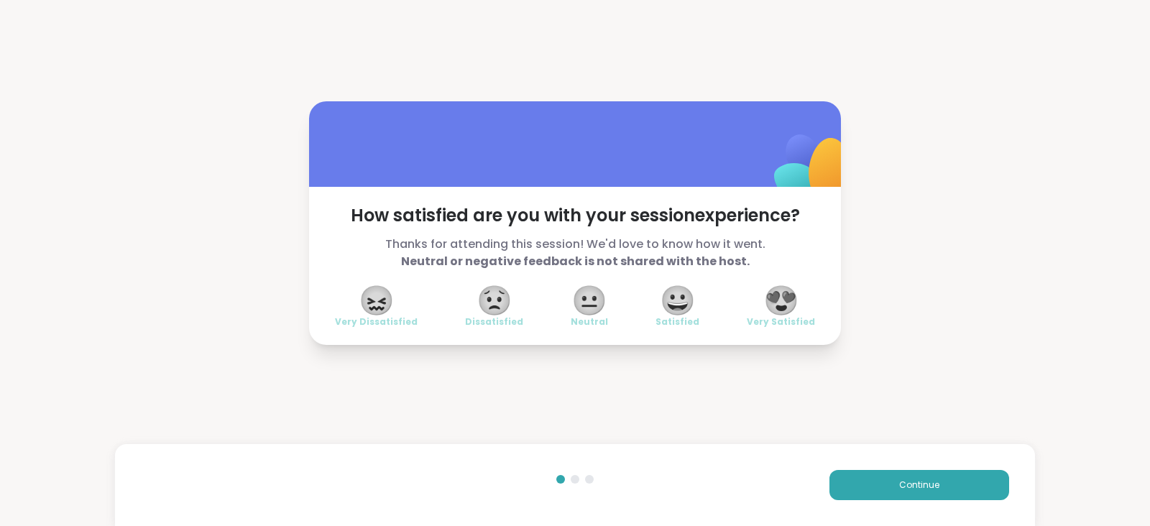
click at [782, 289] on span "😍" at bounding box center [781, 300] width 36 height 26
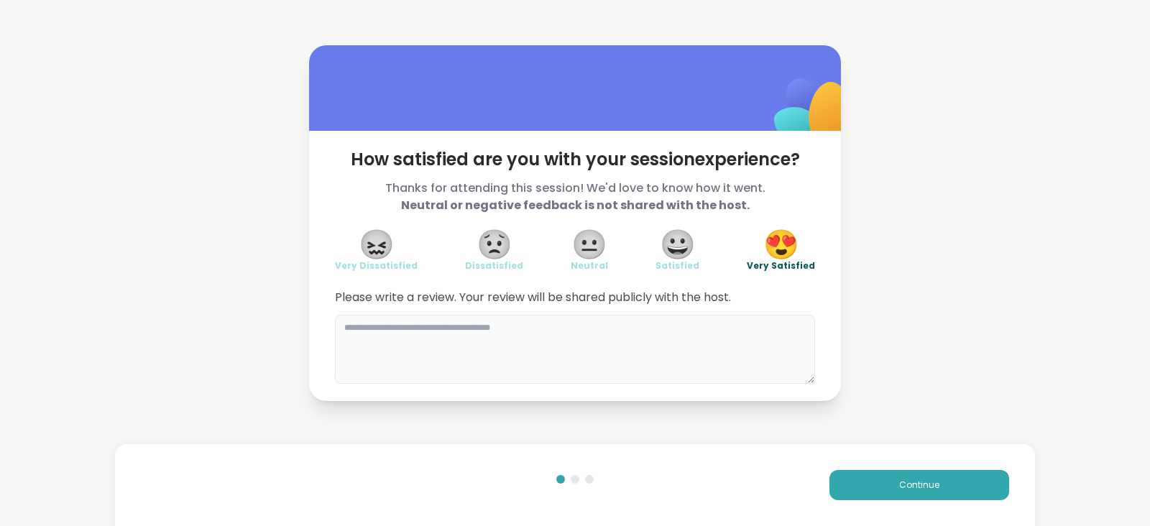
click at [540, 333] on textarea at bounding box center [575, 349] width 480 height 69
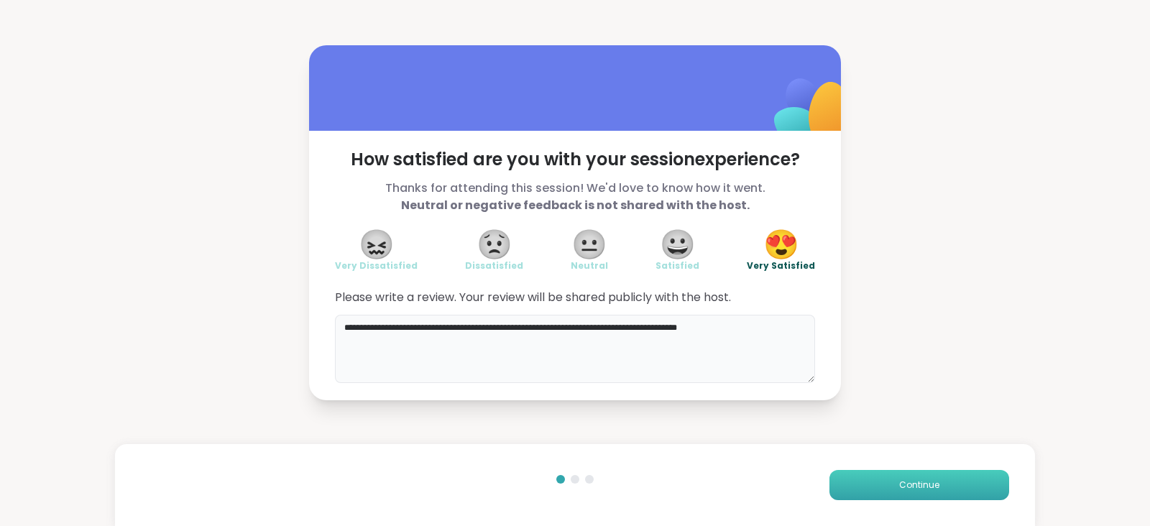
type textarea "**********"
click at [899, 482] on span "Continue" at bounding box center [919, 485] width 40 height 13
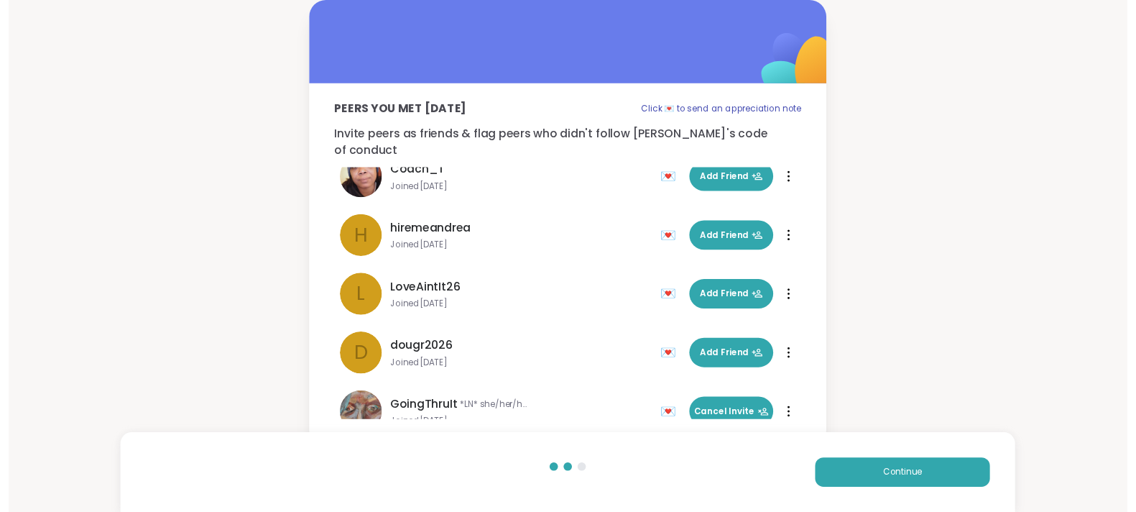
scroll to position [163, 0]
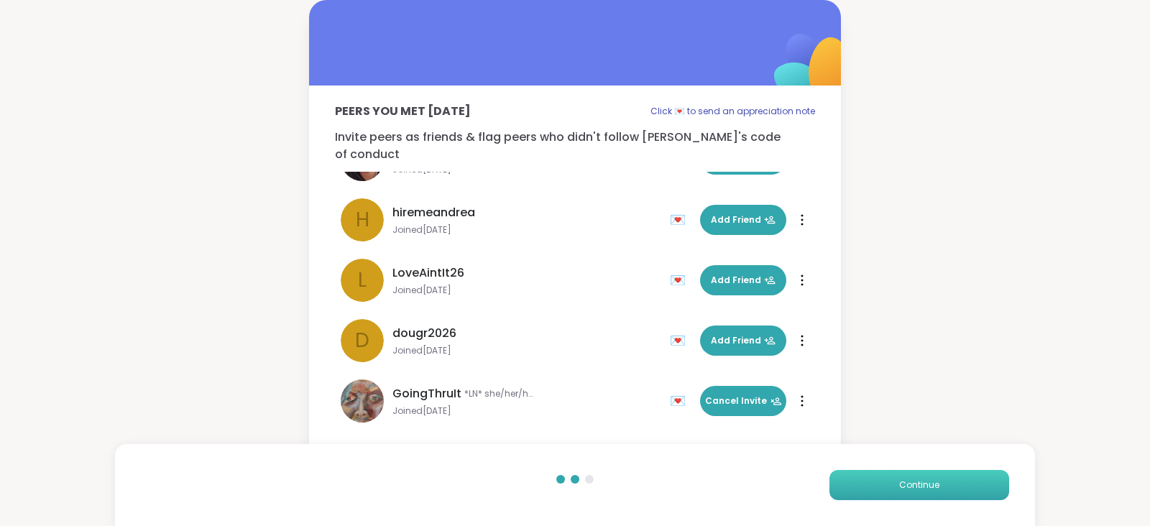
click at [852, 477] on button "Continue" at bounding box center [919, 485] width 180 height 30
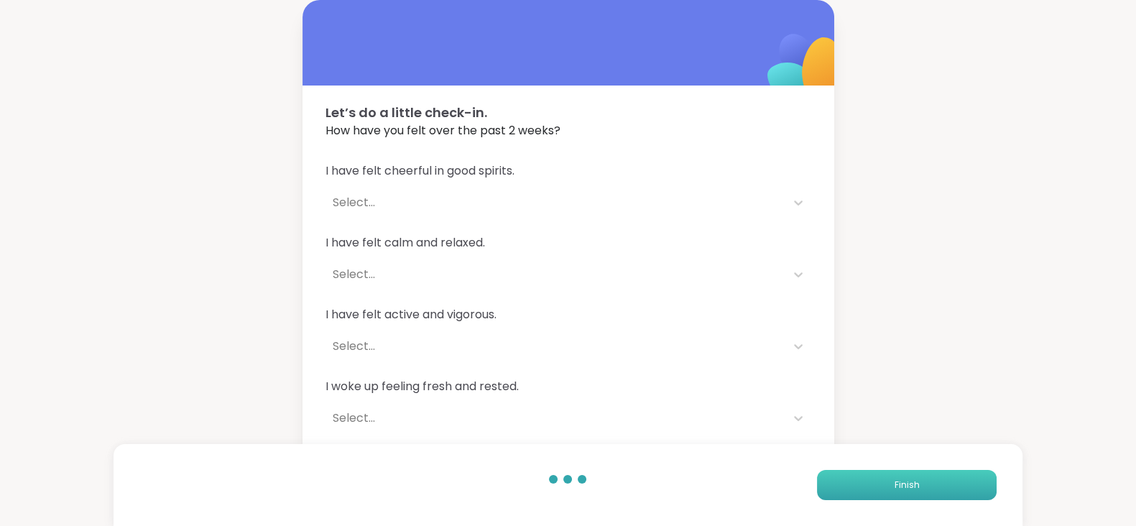
click at [852, 477] on button "Finish" at bounding box center [907, 485] width 180 height 30
